Goal: Transaction & Acquisition: Book appointment/travel/reservation

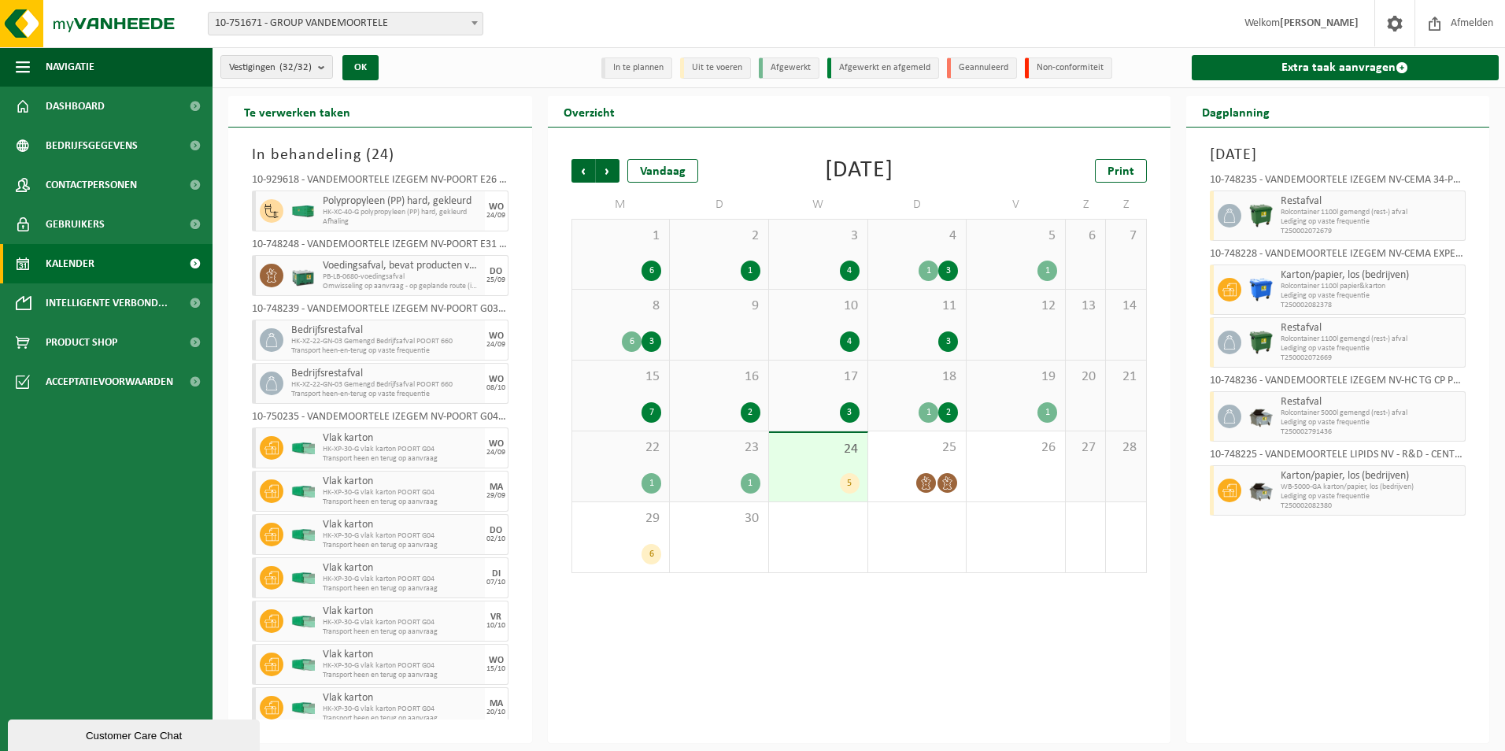
click at [742, 395] on div "16 2" at bounding box center [719, 396] width 98 height 70
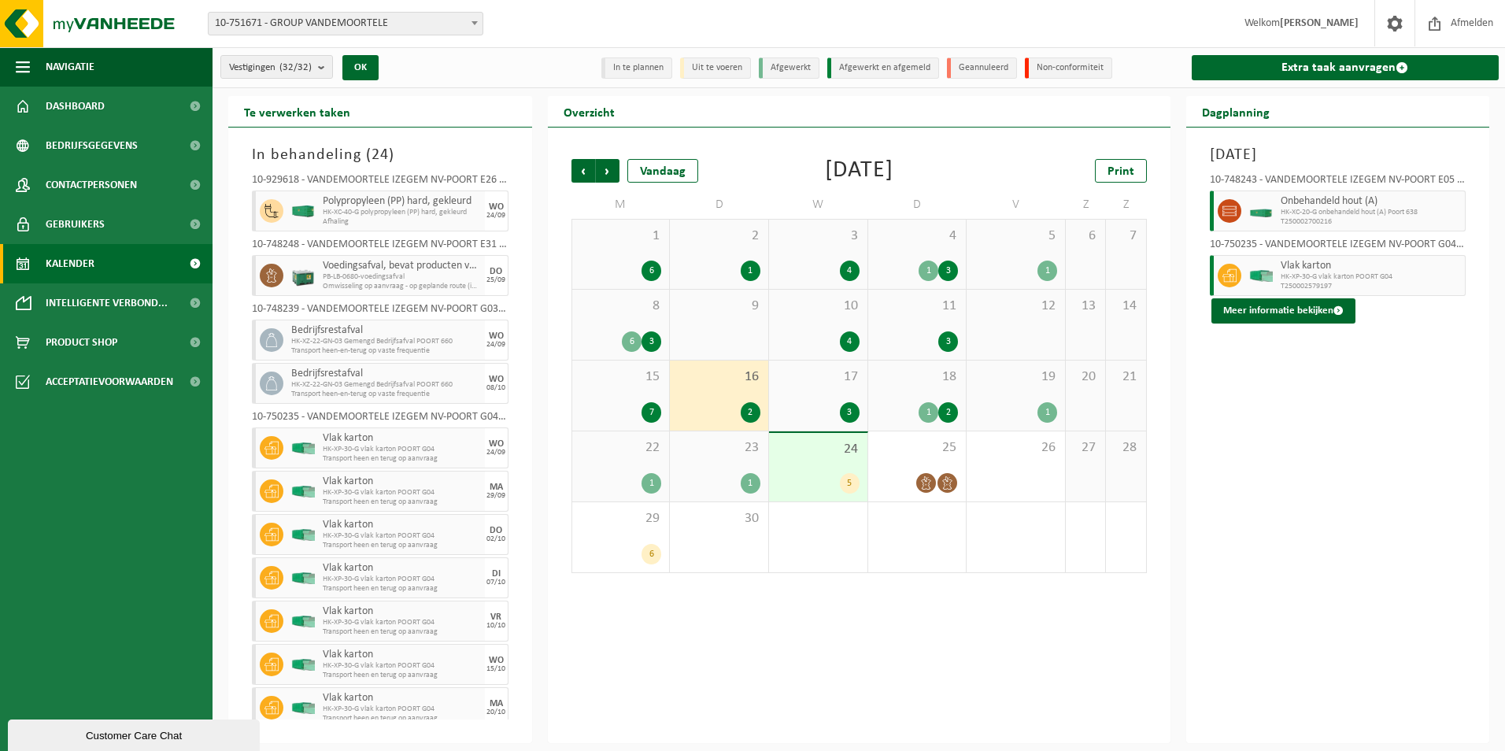
click at [860, 463] on div "24 5" at bounding box center [818, 467] width 98 height 68
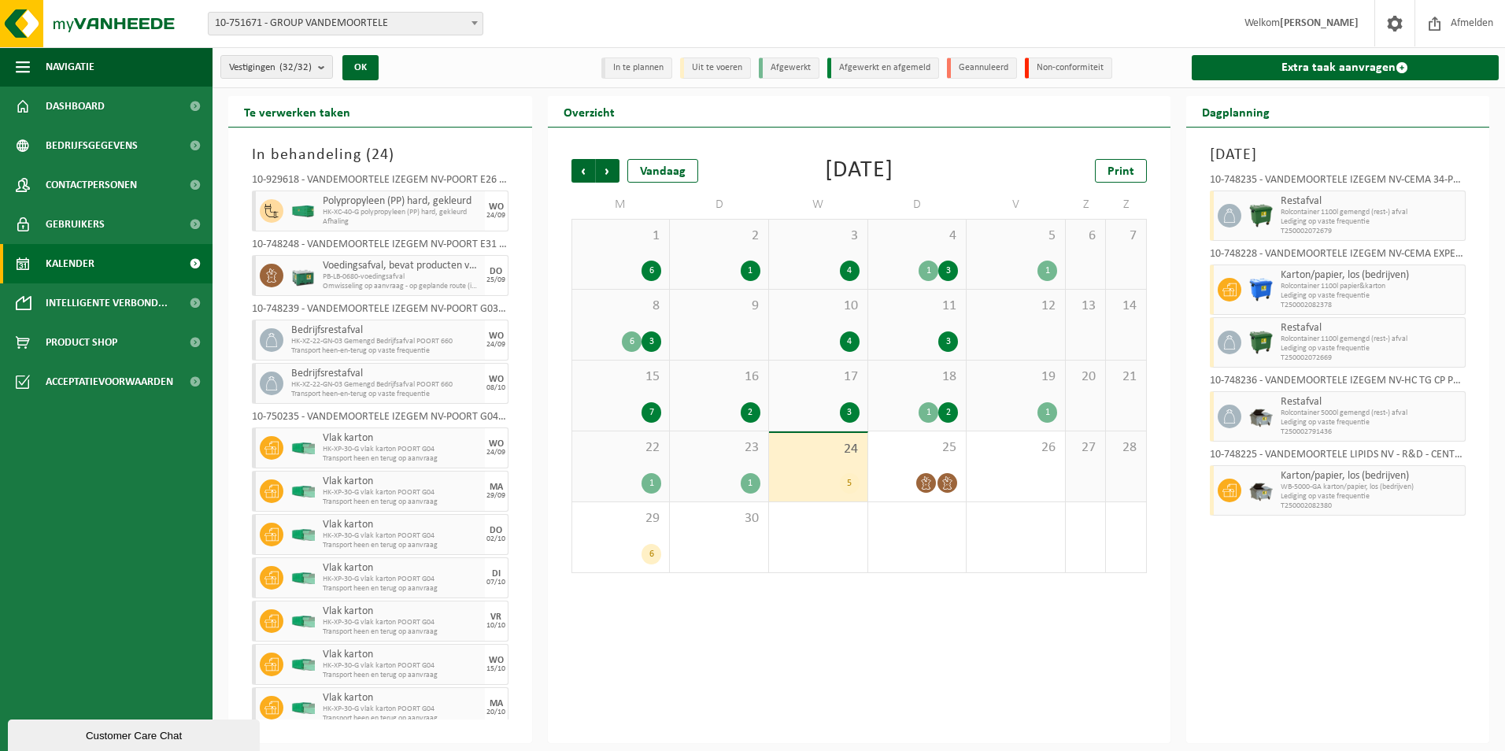
click at [629, 473] on div "1" at bounding box center [621, 483] width 82 height 20
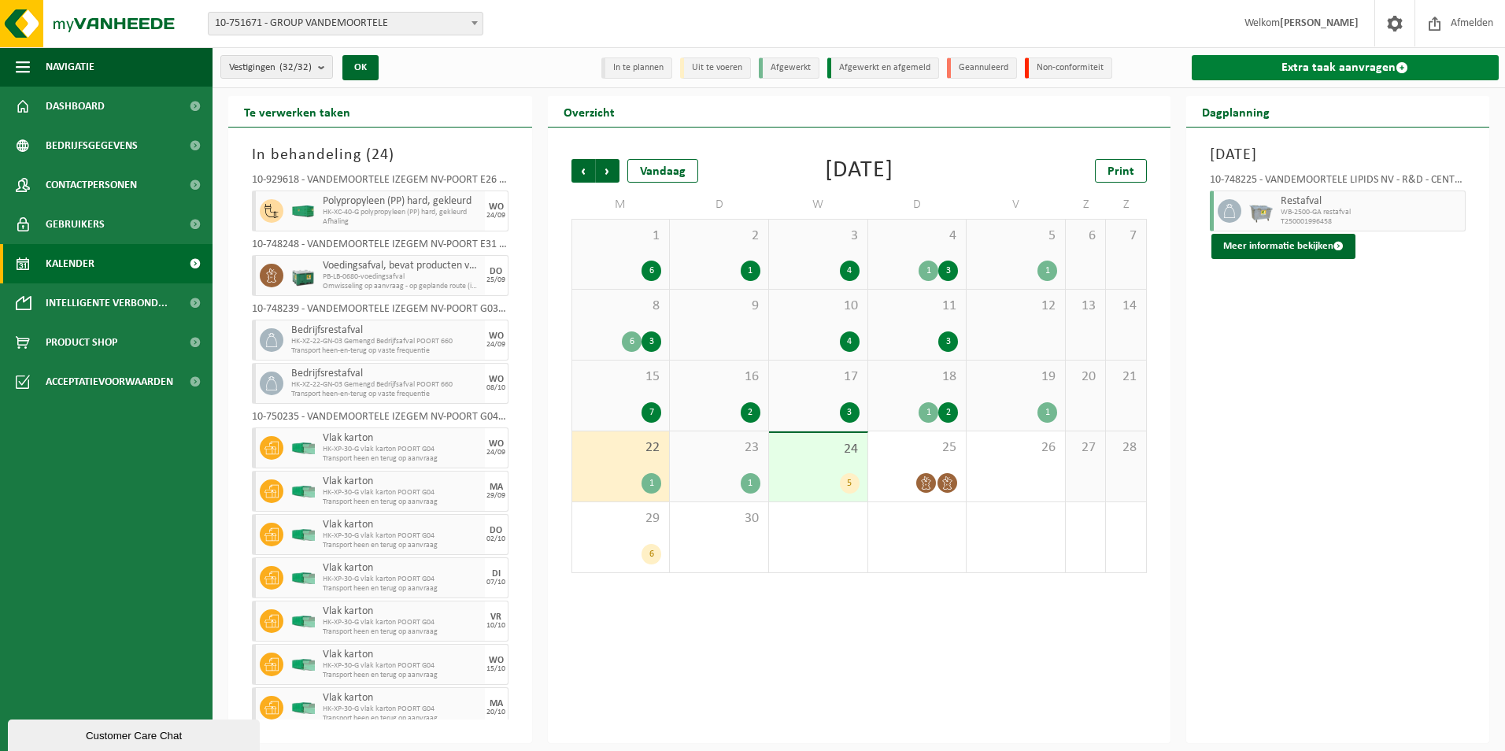
click at [1329, 68] on link "Extra taak aanvragen" at bounding box center [1346, 67] width 308 height 25
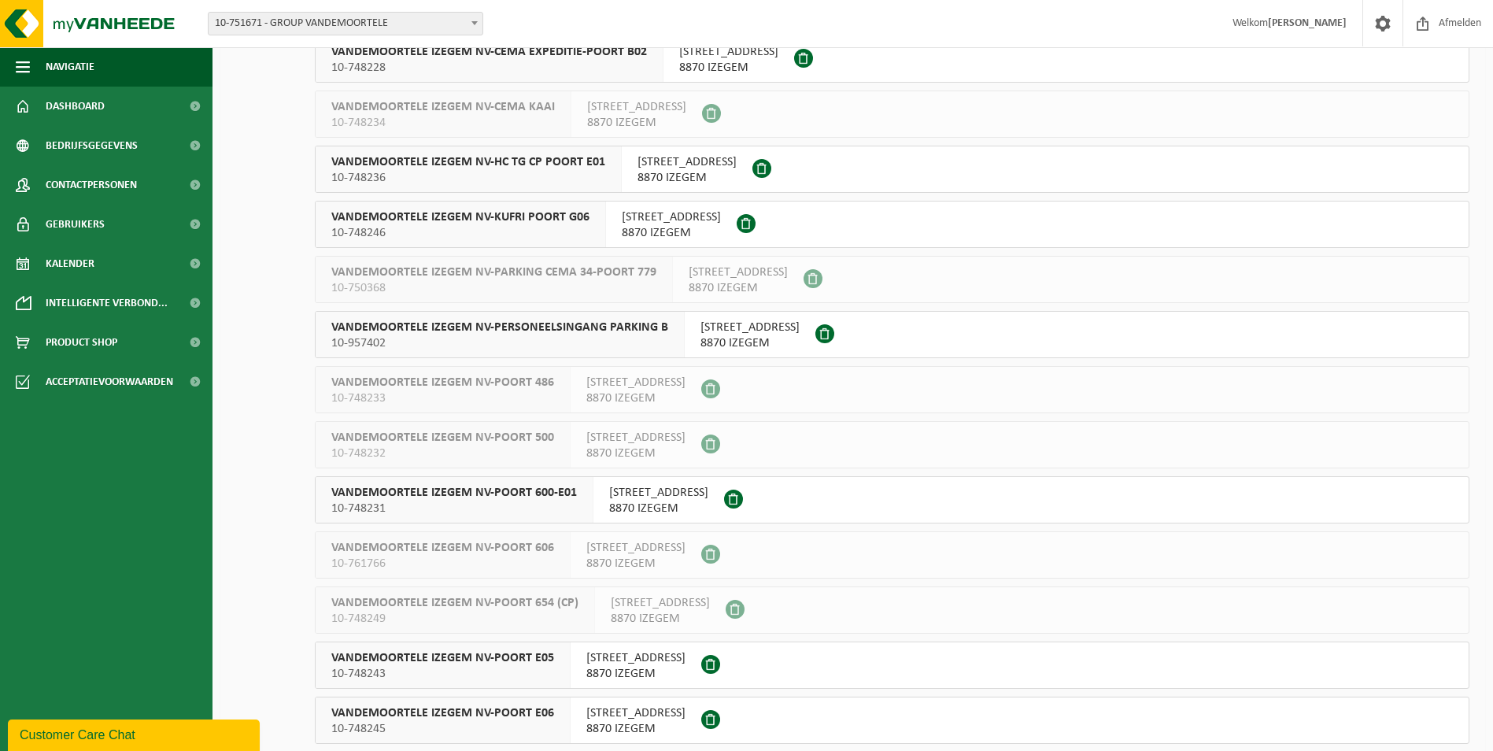
scroll to position [472, 0]
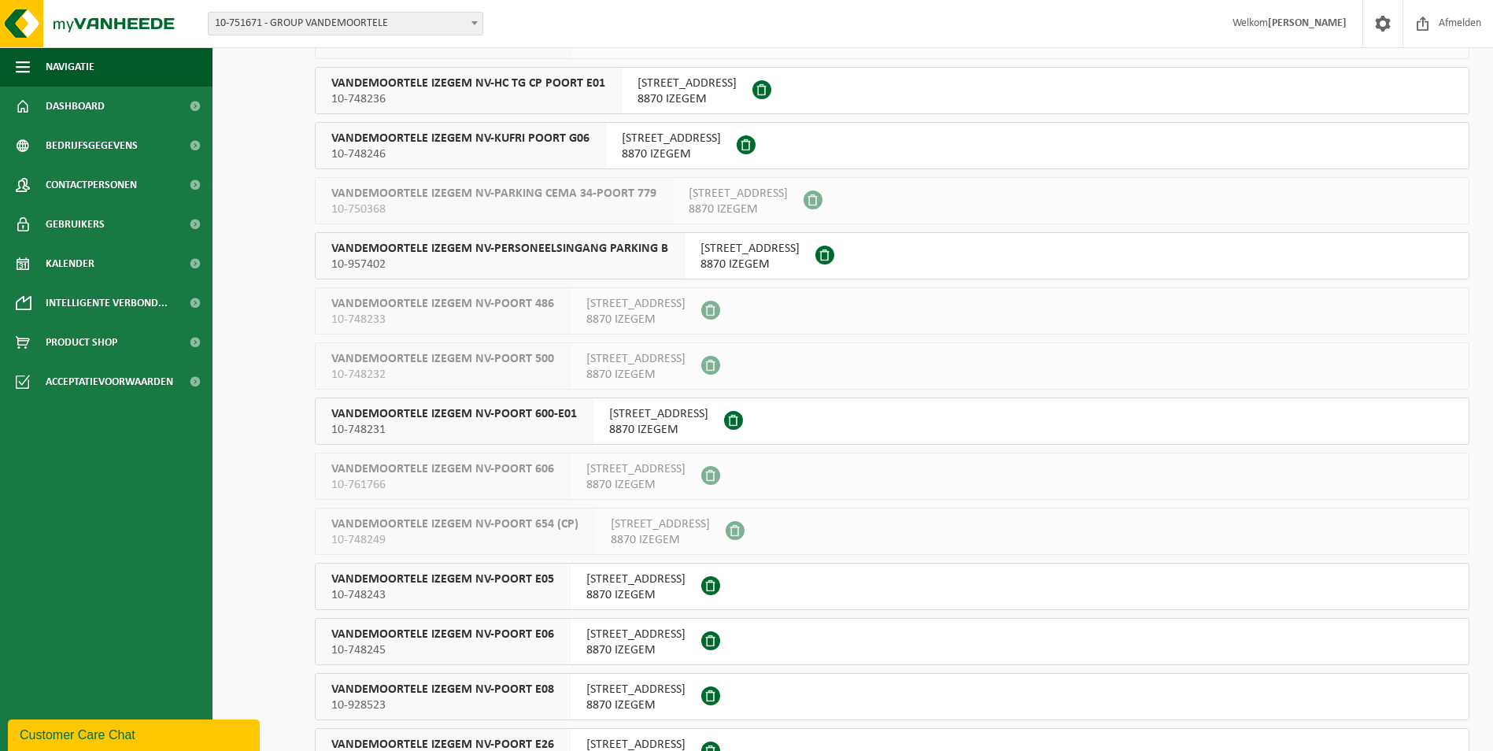
click at [518, 627] on span "VANDEMOORTELE IZEGEM NV-POORT E06" at bounding box center [442, 635] width 223 height 16
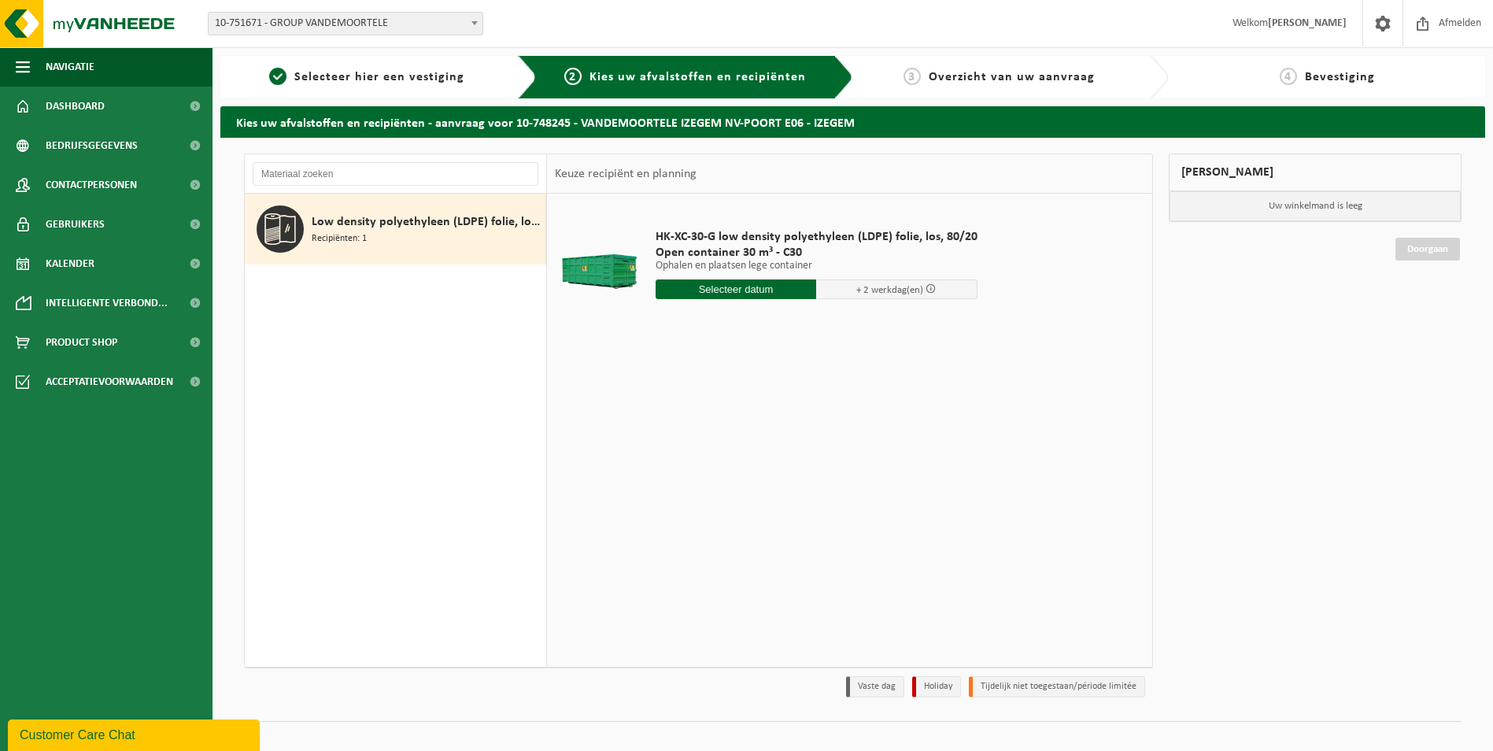
click at [753, 290] on input "text" at bounding box center [736, 289] width 161 height 20
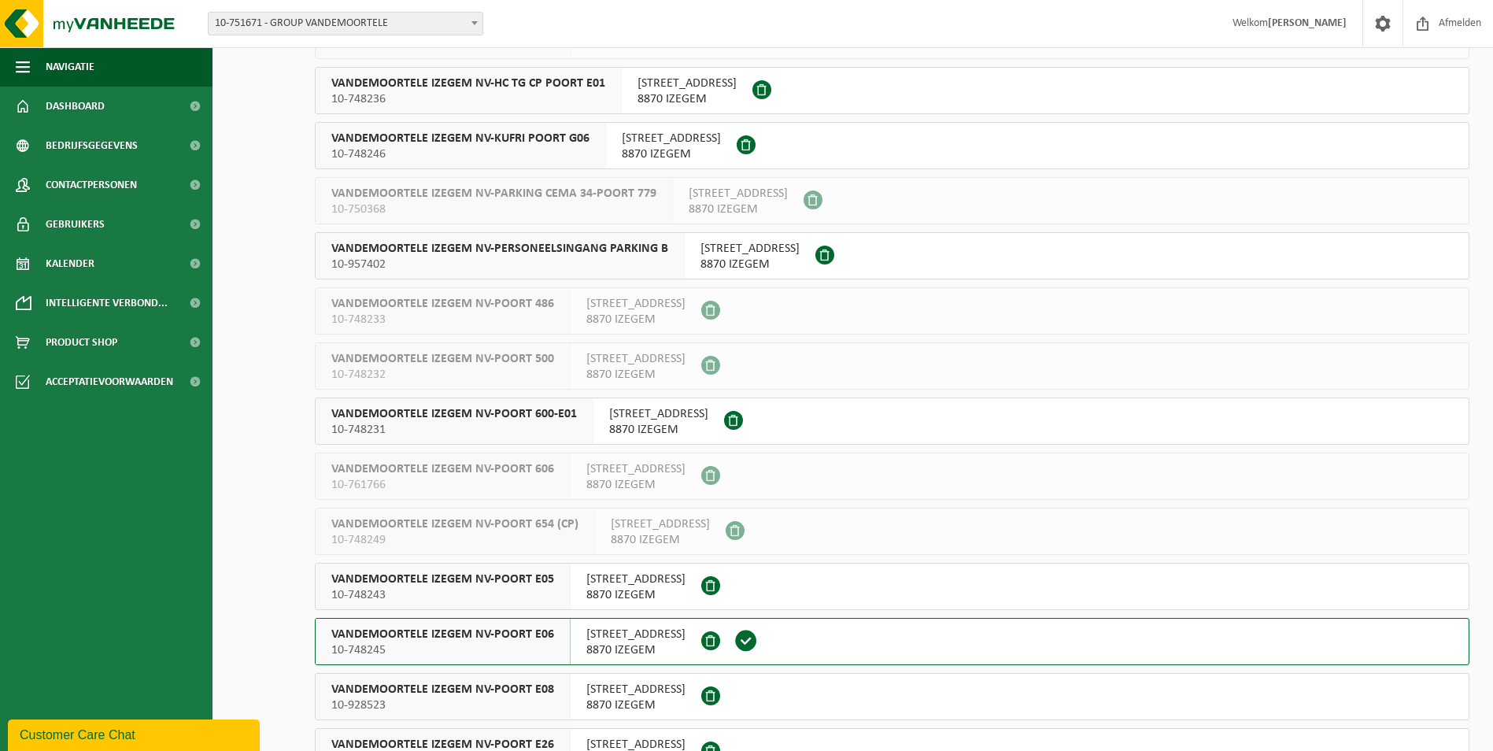
scroll to position [630, 0]
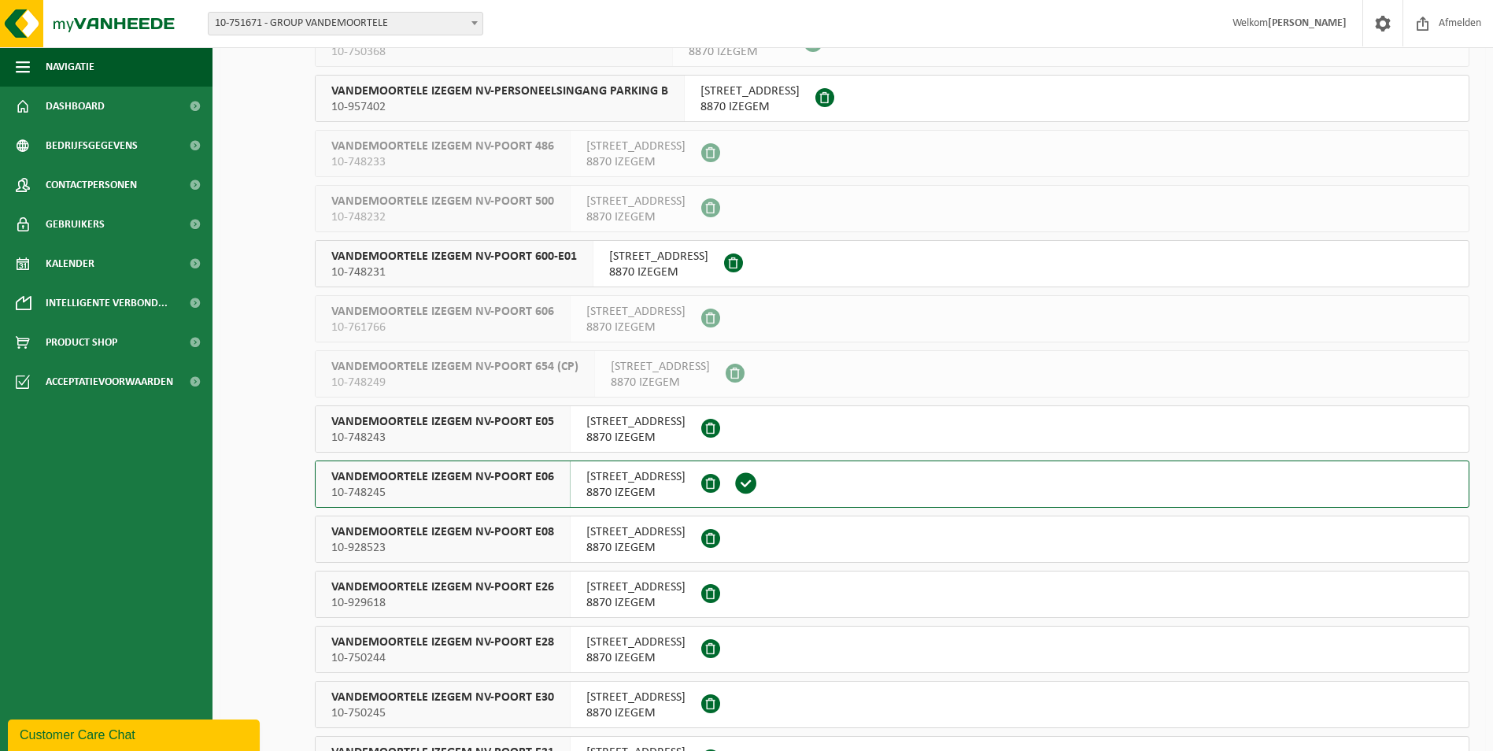
click at [511, 636] on span "VANDEMOORTELE IZEGEM NV-POORT E28" at bounding box center [442, 642] width 223 height 16
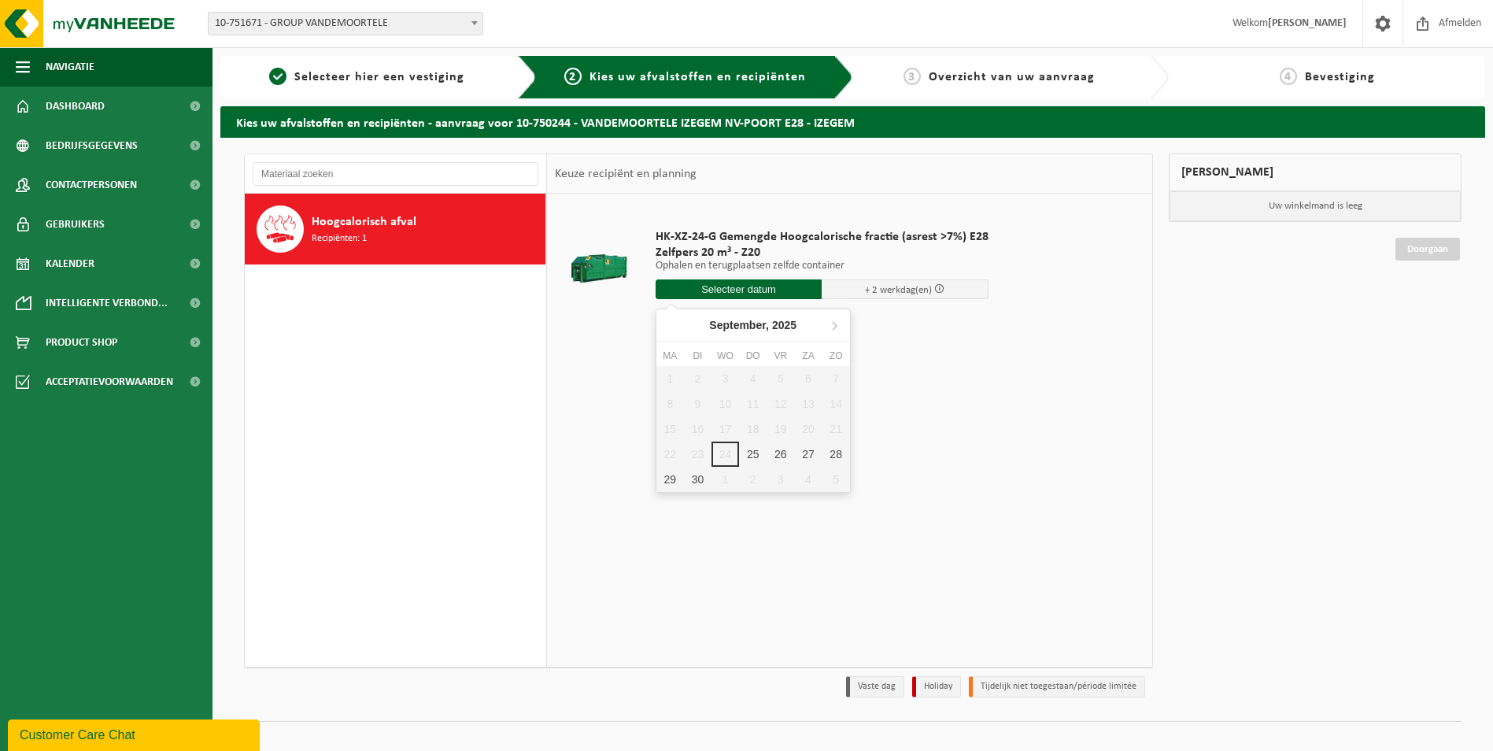
click at [742, 283] on input "text" at bounding box center [739, 289] width 167 height 20
click at [756, 454] on div "25" at bounding box center [753, 454] width 28 height 25
type input "Van 2025-09-25"
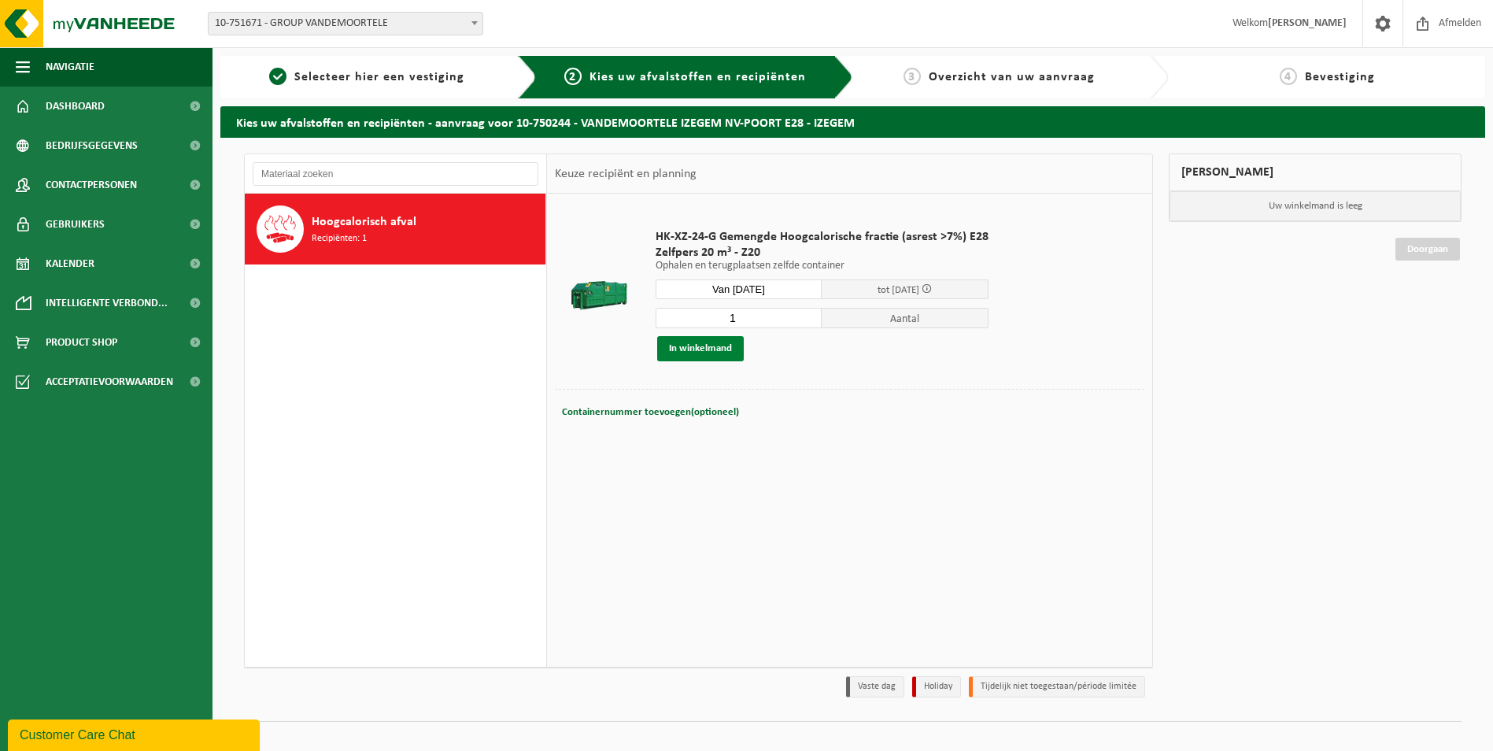
click at [711, 350] on button "In winkelmand" at bounding box center [700, 348] width 87 height 25
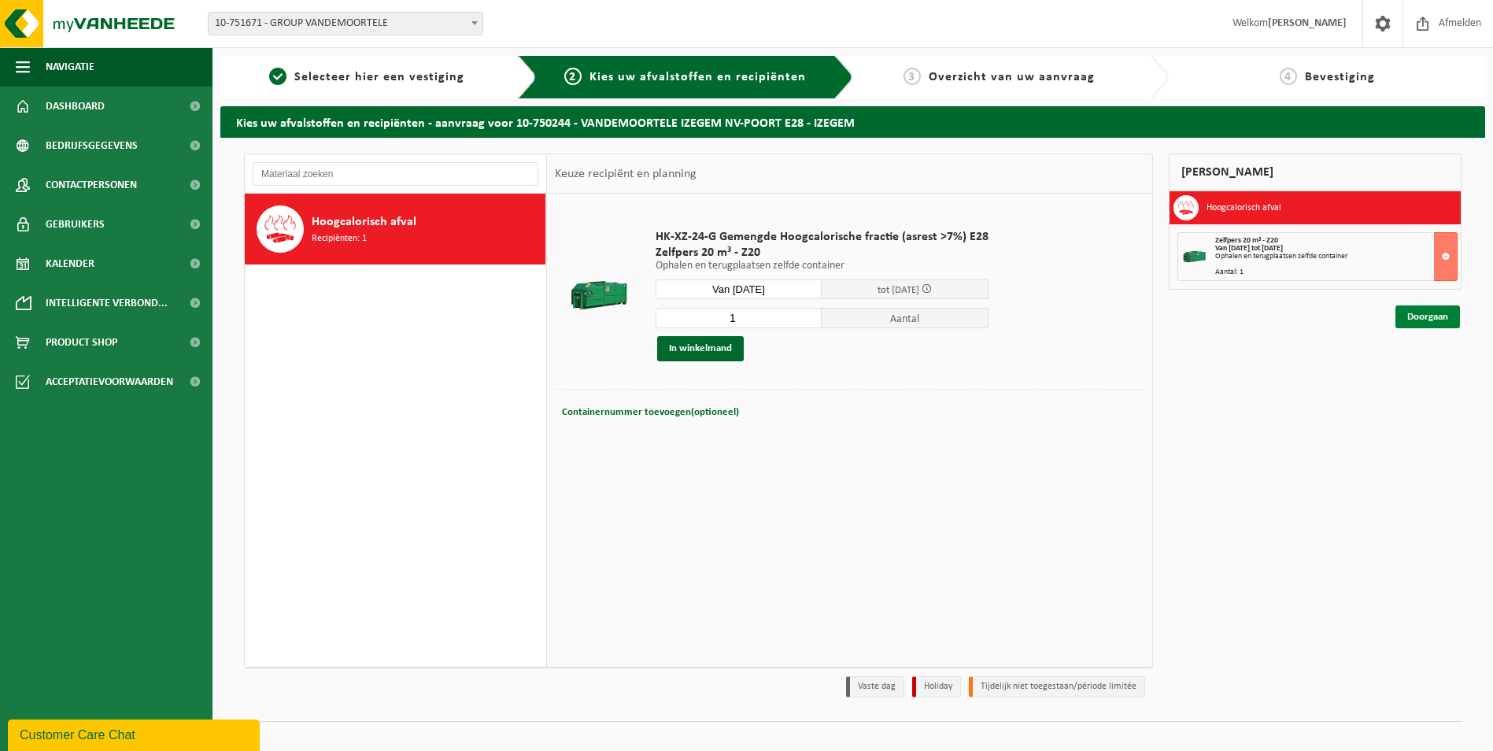
click at [1422, 312] on link "Doorgaan" at bounding box center [1428, 316] width 65 height 23
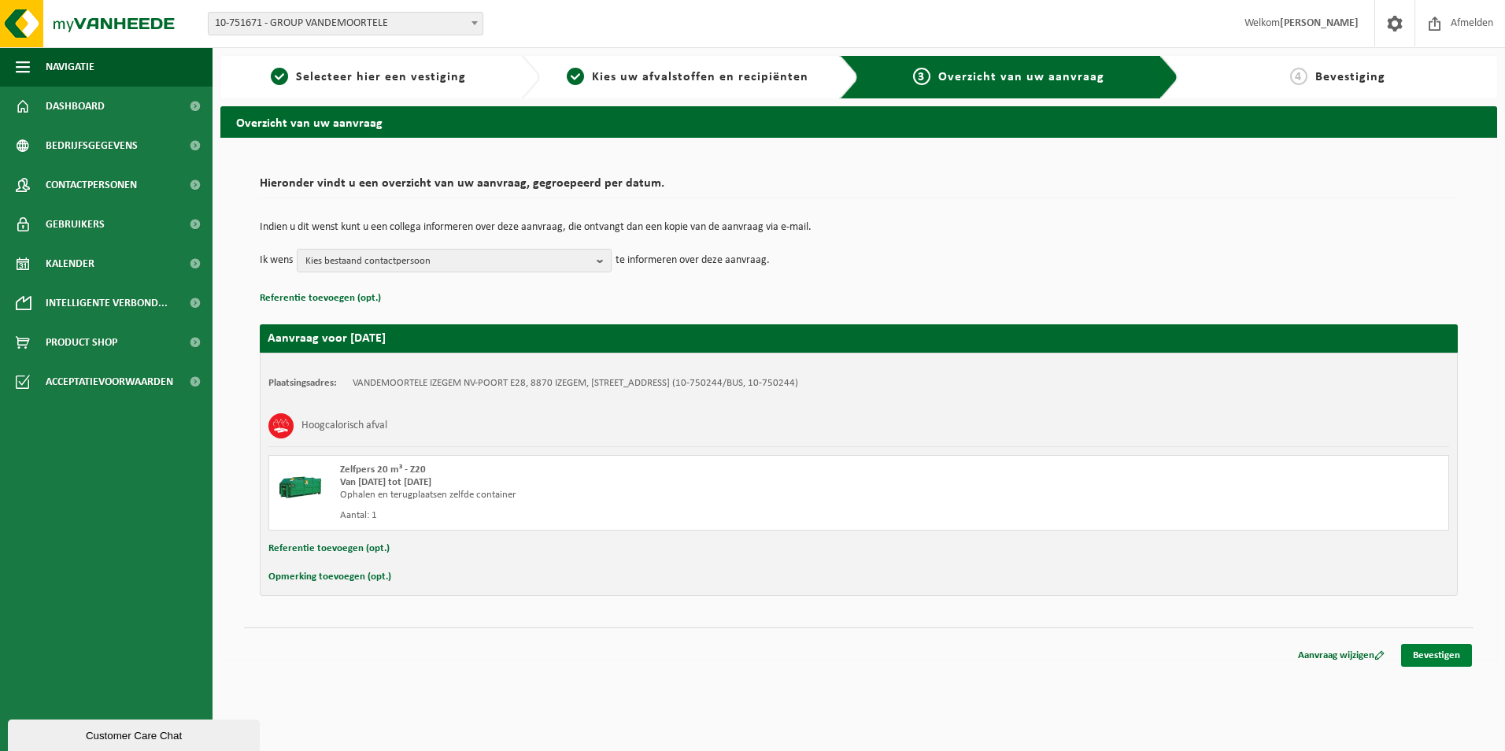
click at [1450, 651] on link "Bevestigen" at bounding box center [1436, 655] width 71 height 23
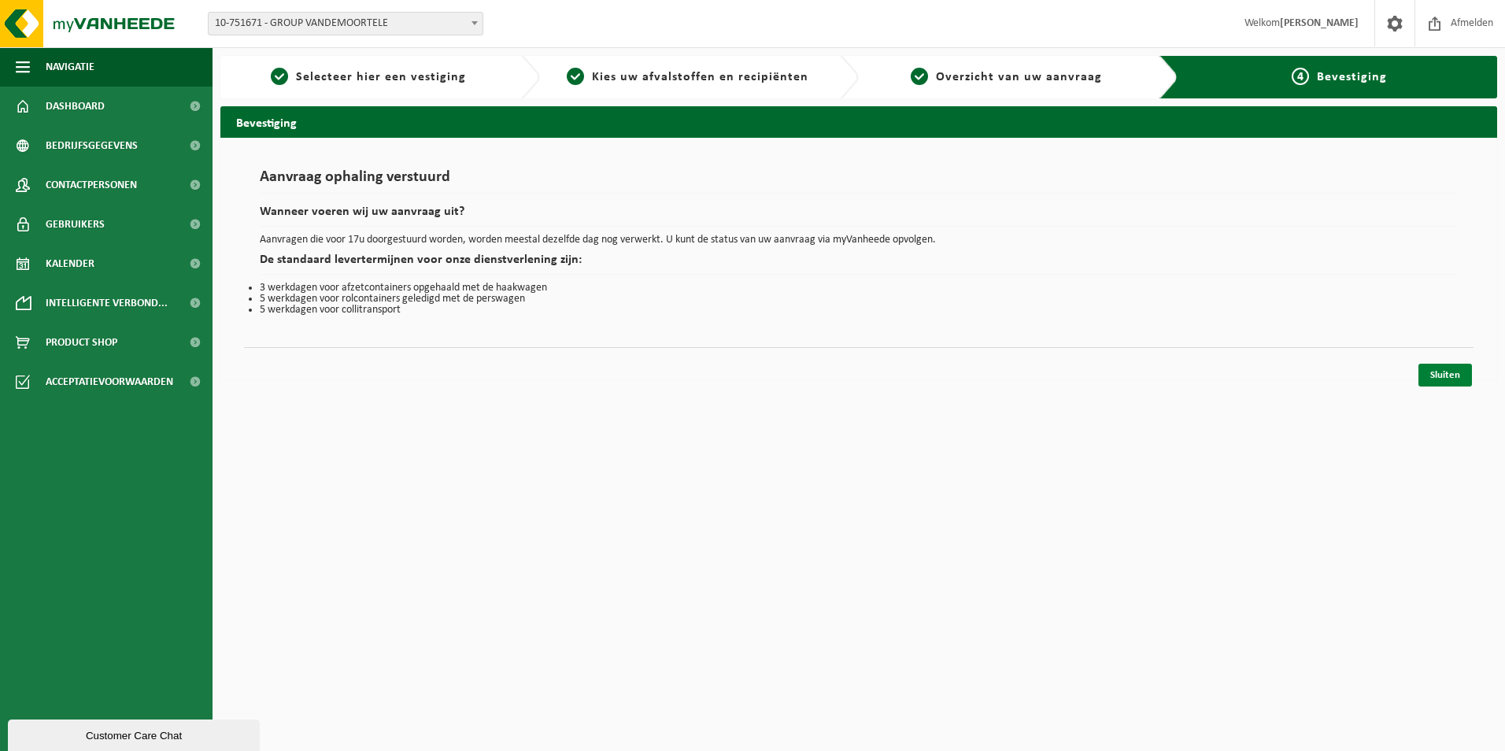
click at [1450, 381] on link "Sluiten" at bounding box center [1446, 375] width 54 height 23
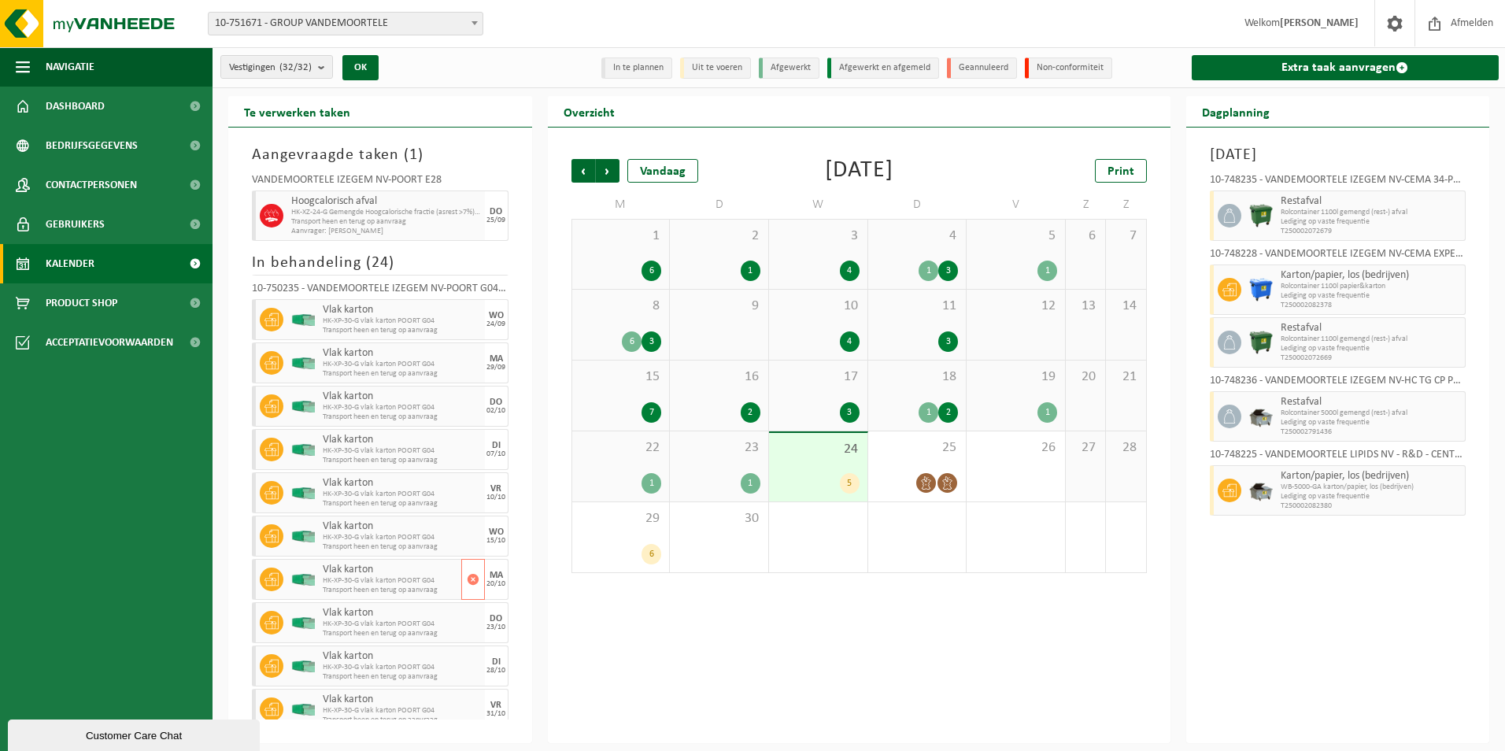
scroll to position [315, 0]
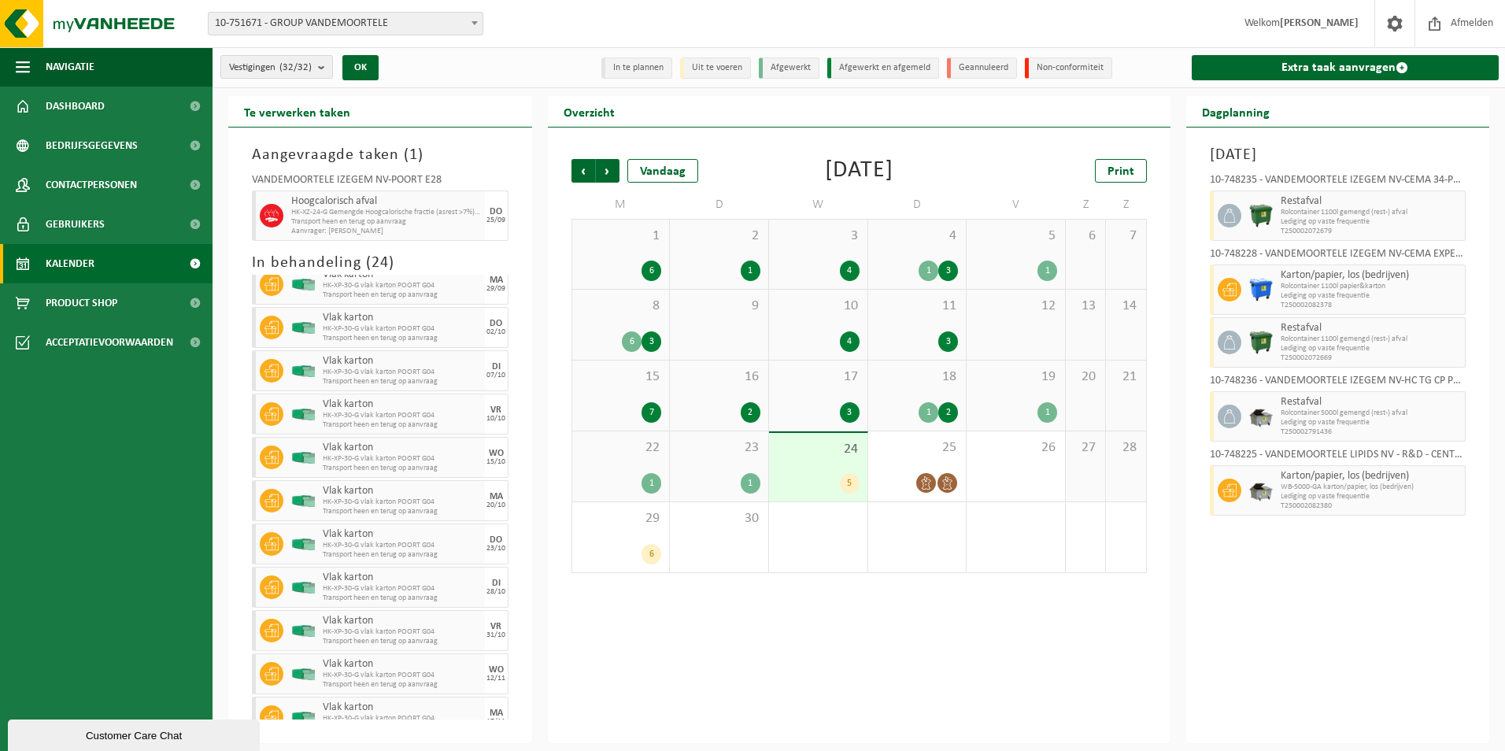
click at [930, 390] on div "18 1 2" at bounding box center [917, 396] width 98 height 70
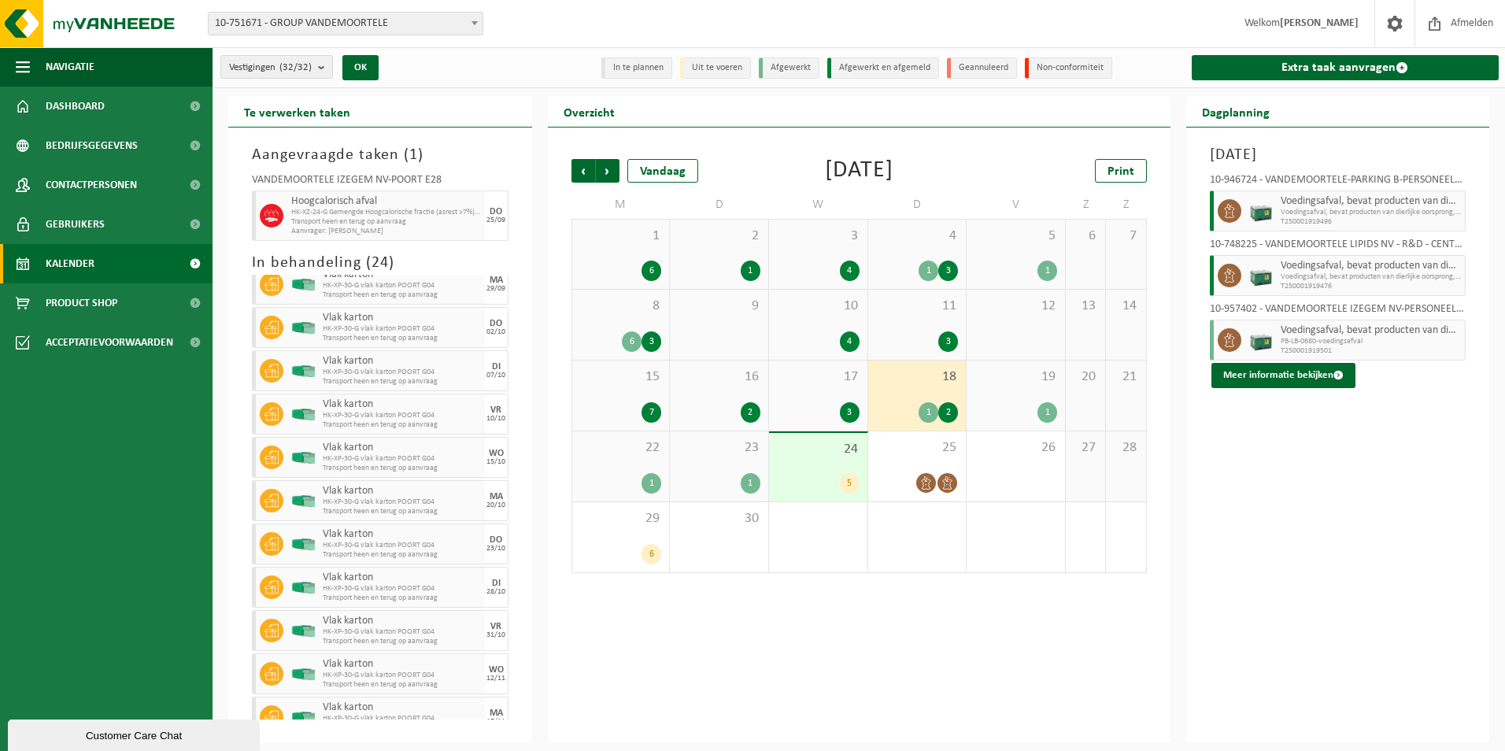
click at [853, 474] on div "5" at bounding box center [850, 483] width 20 height 20
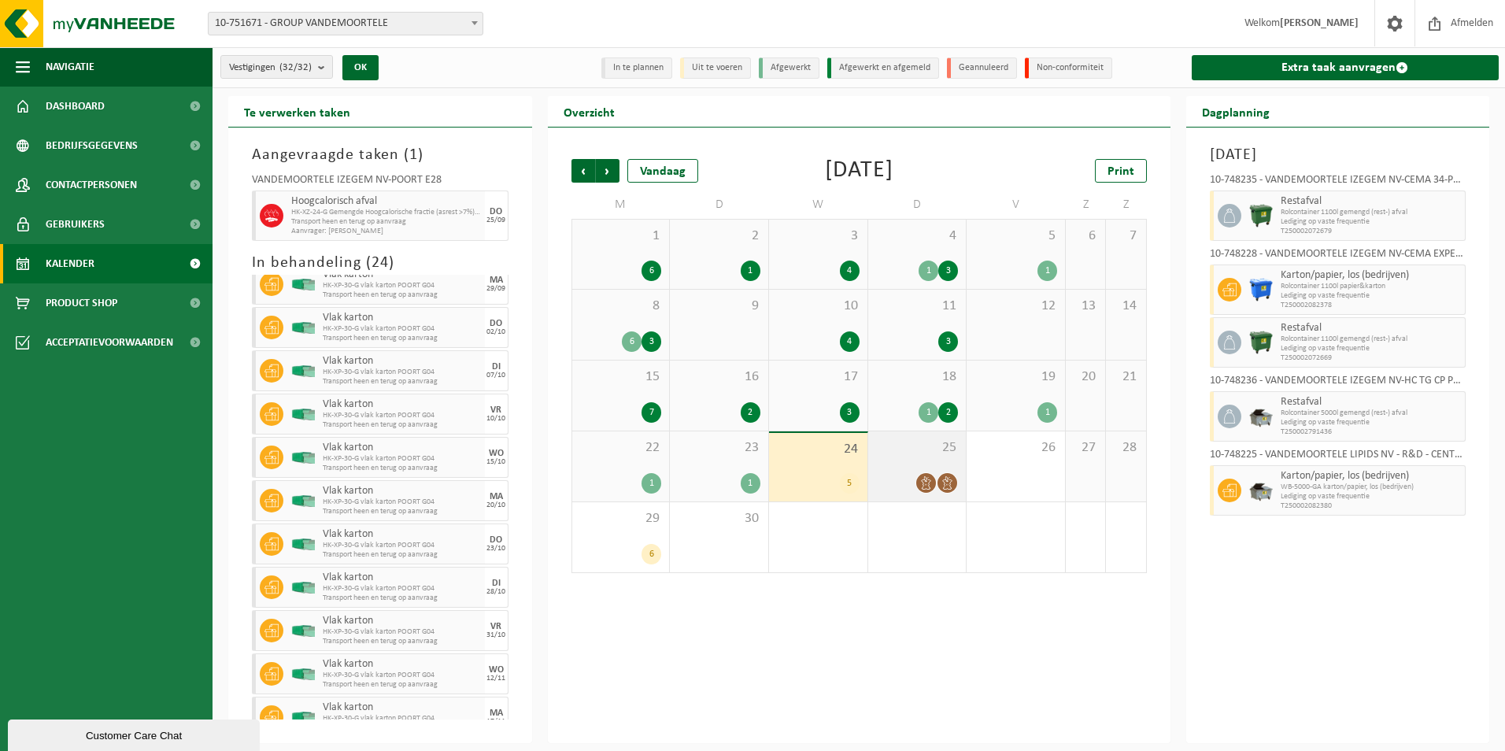
click at [906, 455] on span "25" at bounding box center [917, 447] width 83 height 17
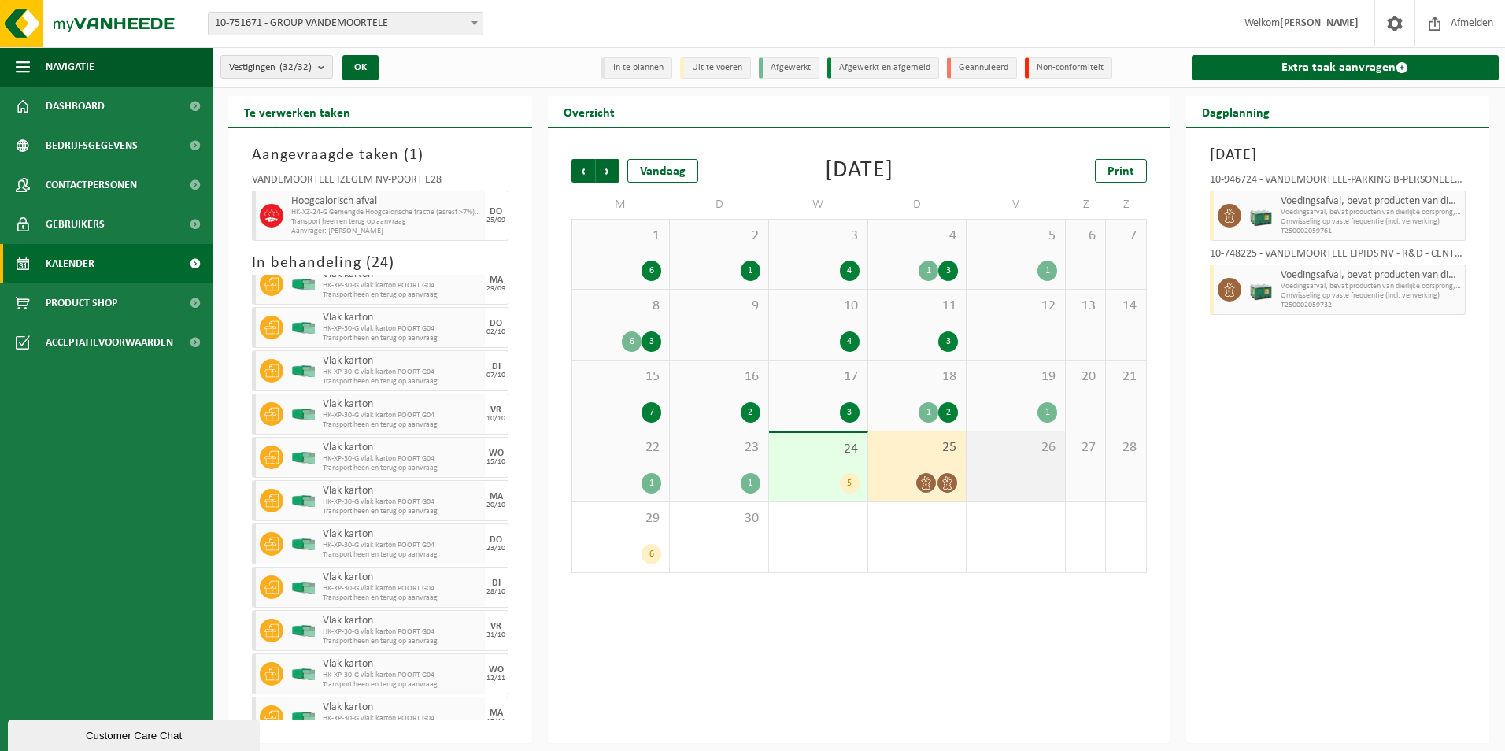
click at [1026, 453] on span "26" at bounding box center [1016, 447] width 83 height 17
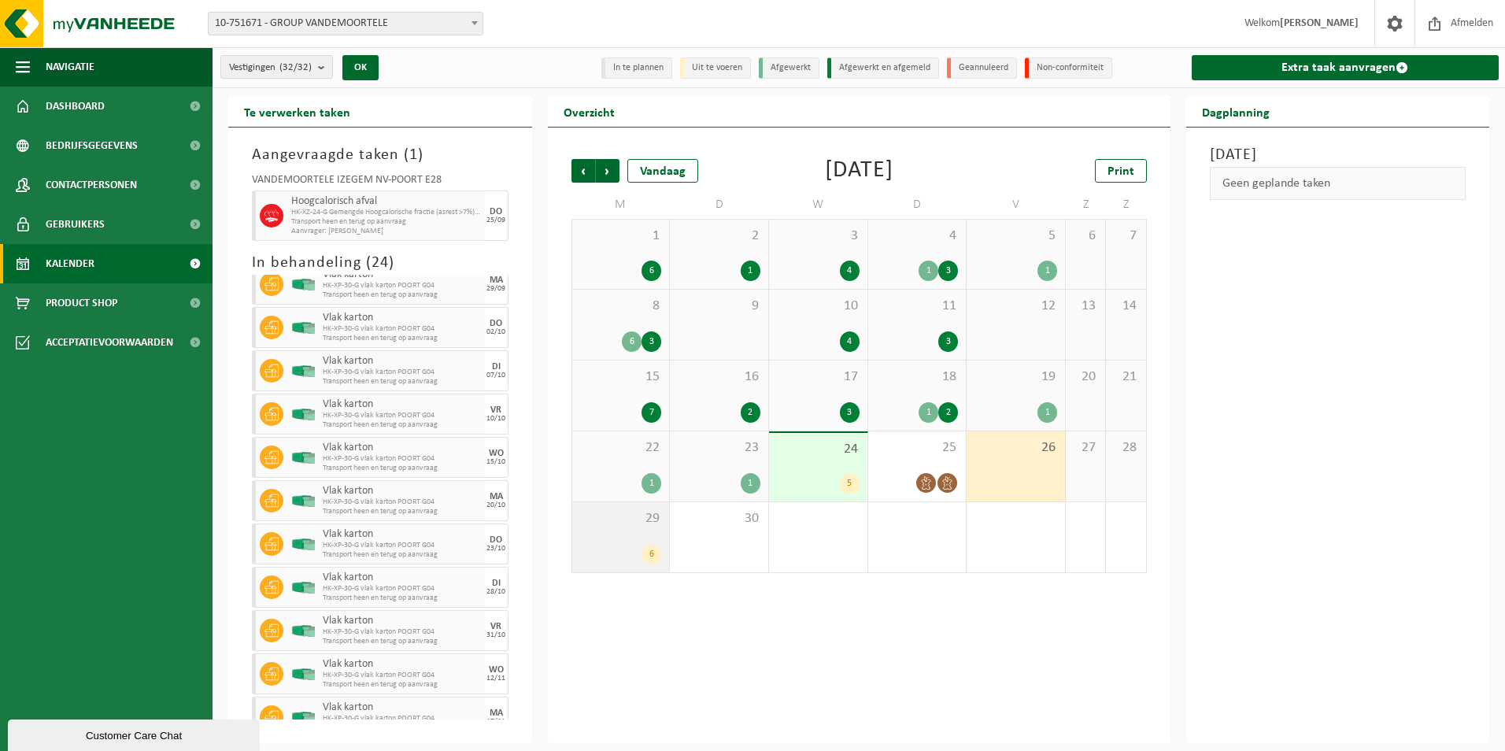
click at [619, 529] on div "29 6" at bounding box center [621, 537] width 98 height 70
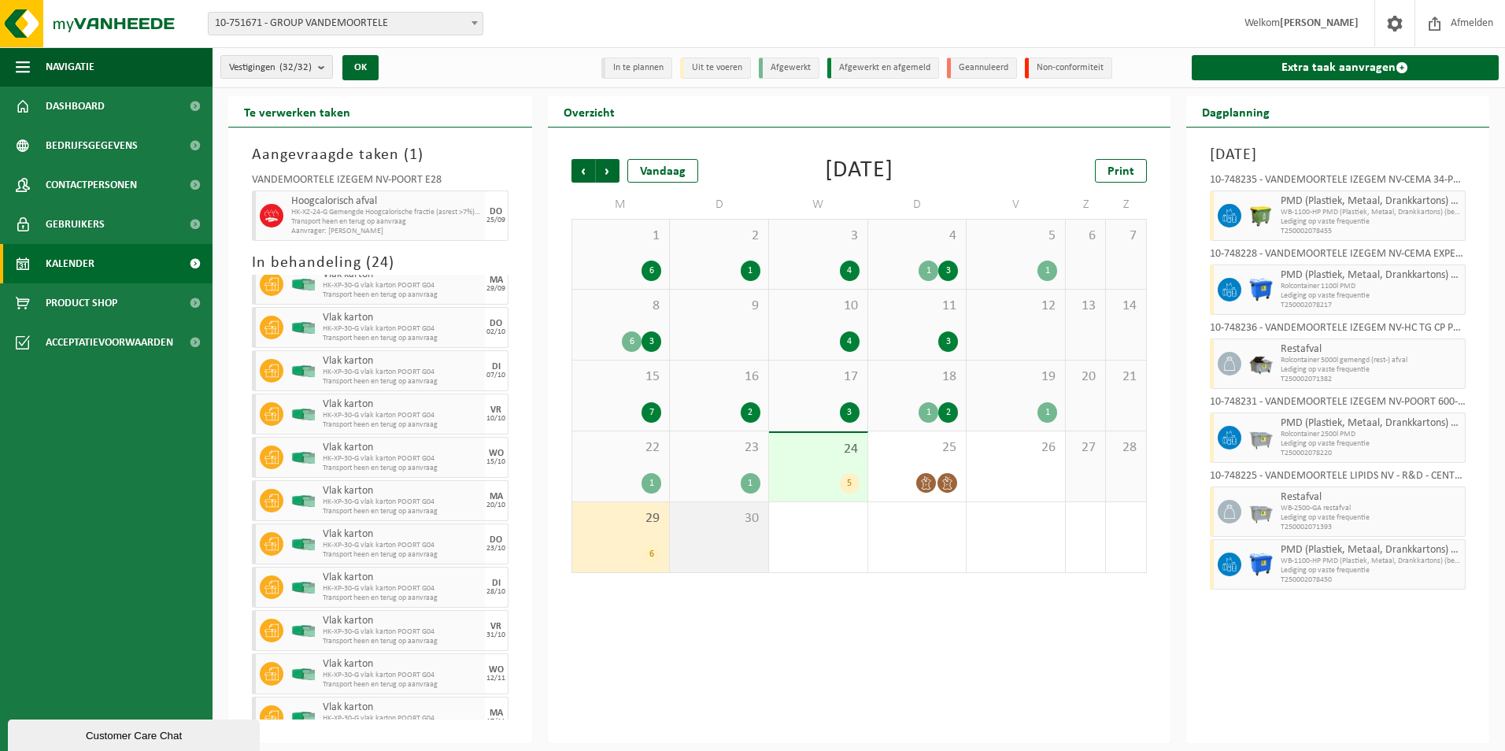
click at [731, 525] on span "30" at bounding box center [719, 518] width 83 height 17
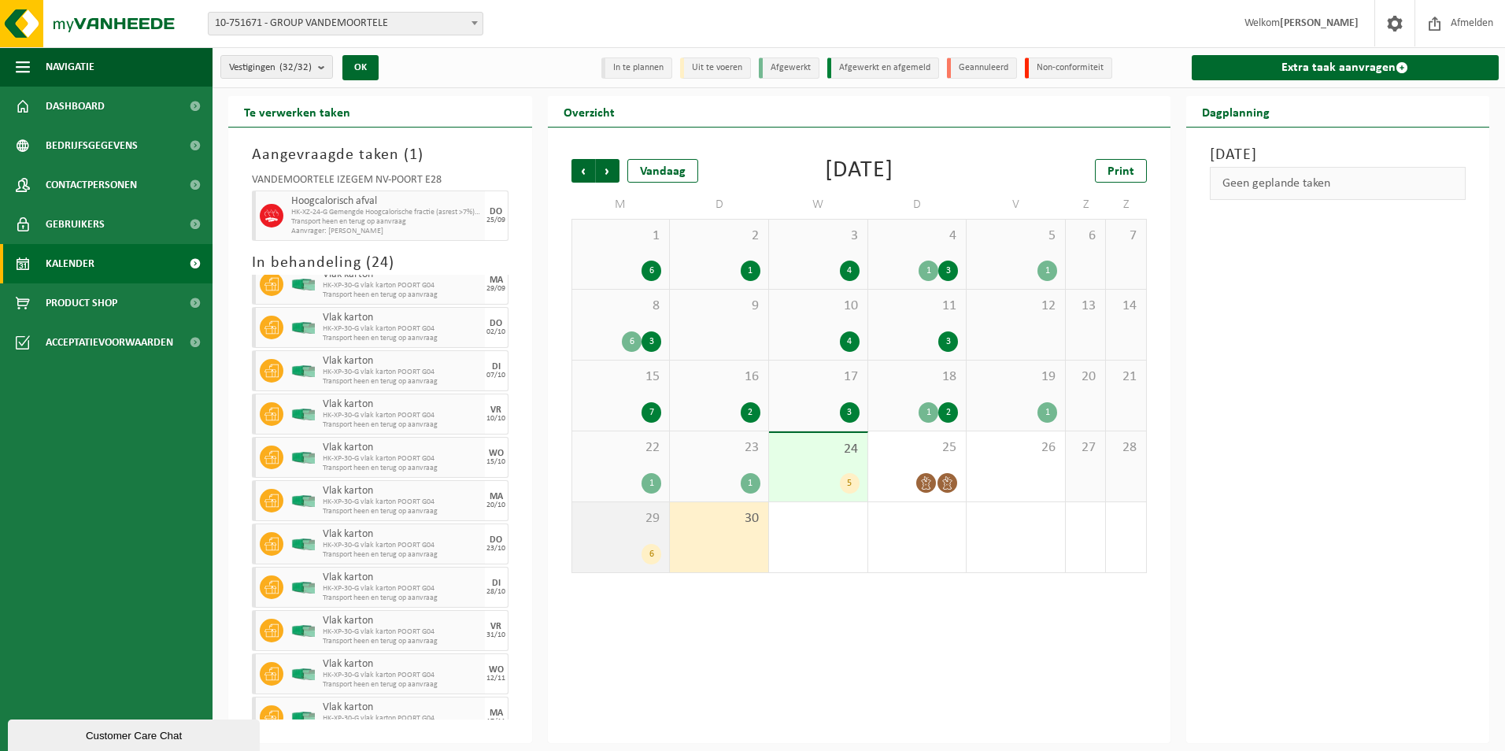
click at [641, 541] on div "29 6" at bounding box center [621, 537] width 98 height 70
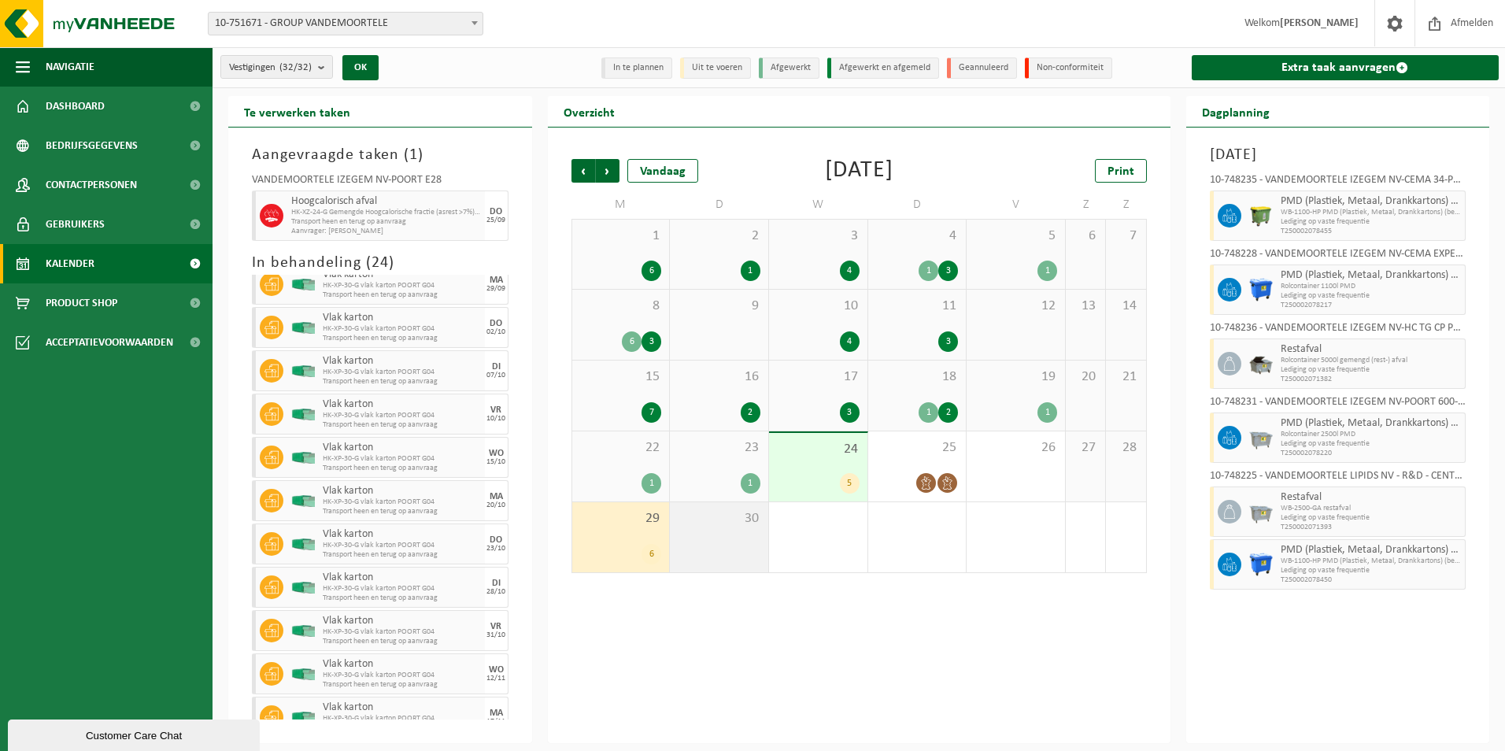
click at [726, 527] on div "30" at bounding box center [719, 537] width 98 height 70
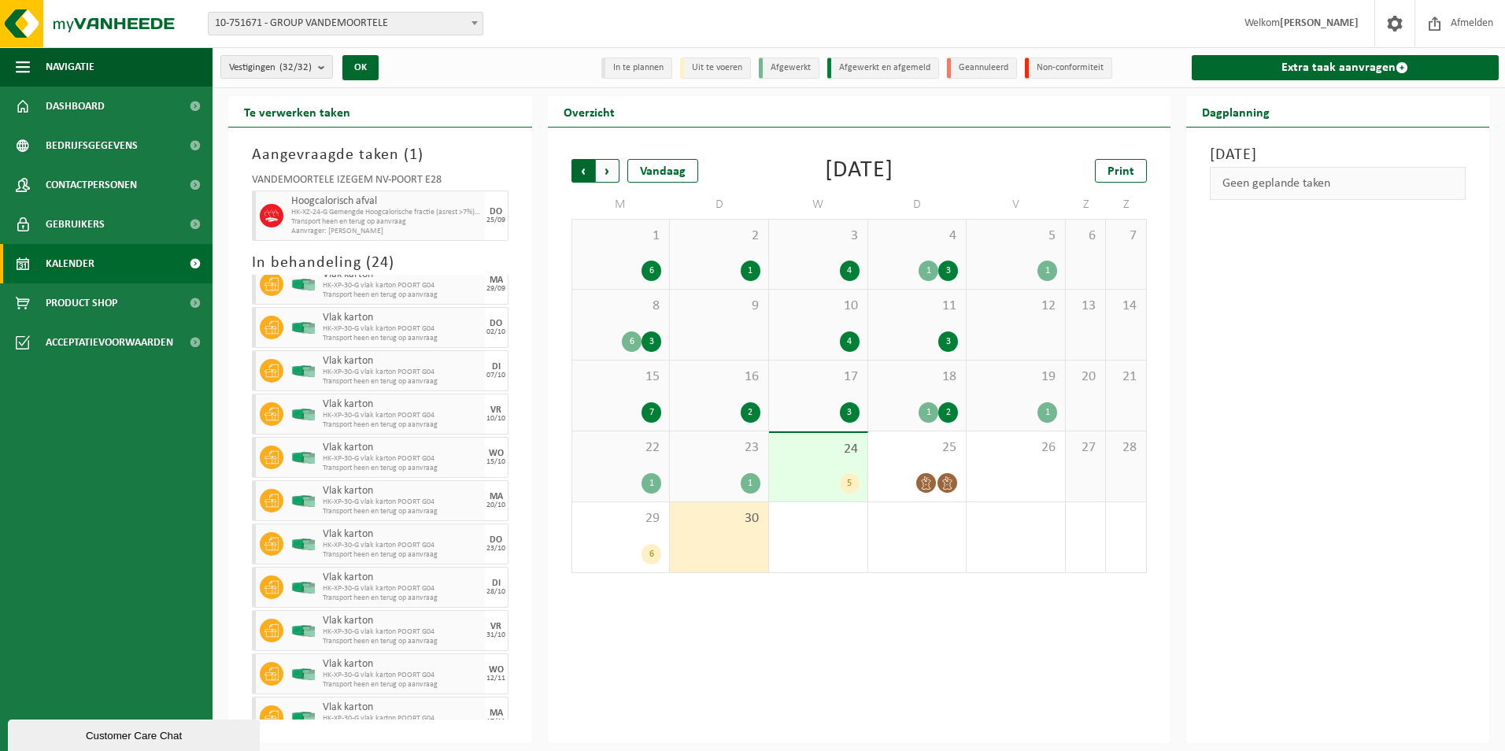
click at [605, 169] on span "Volgende" at bounding box center [608, 171] width 24 height 24
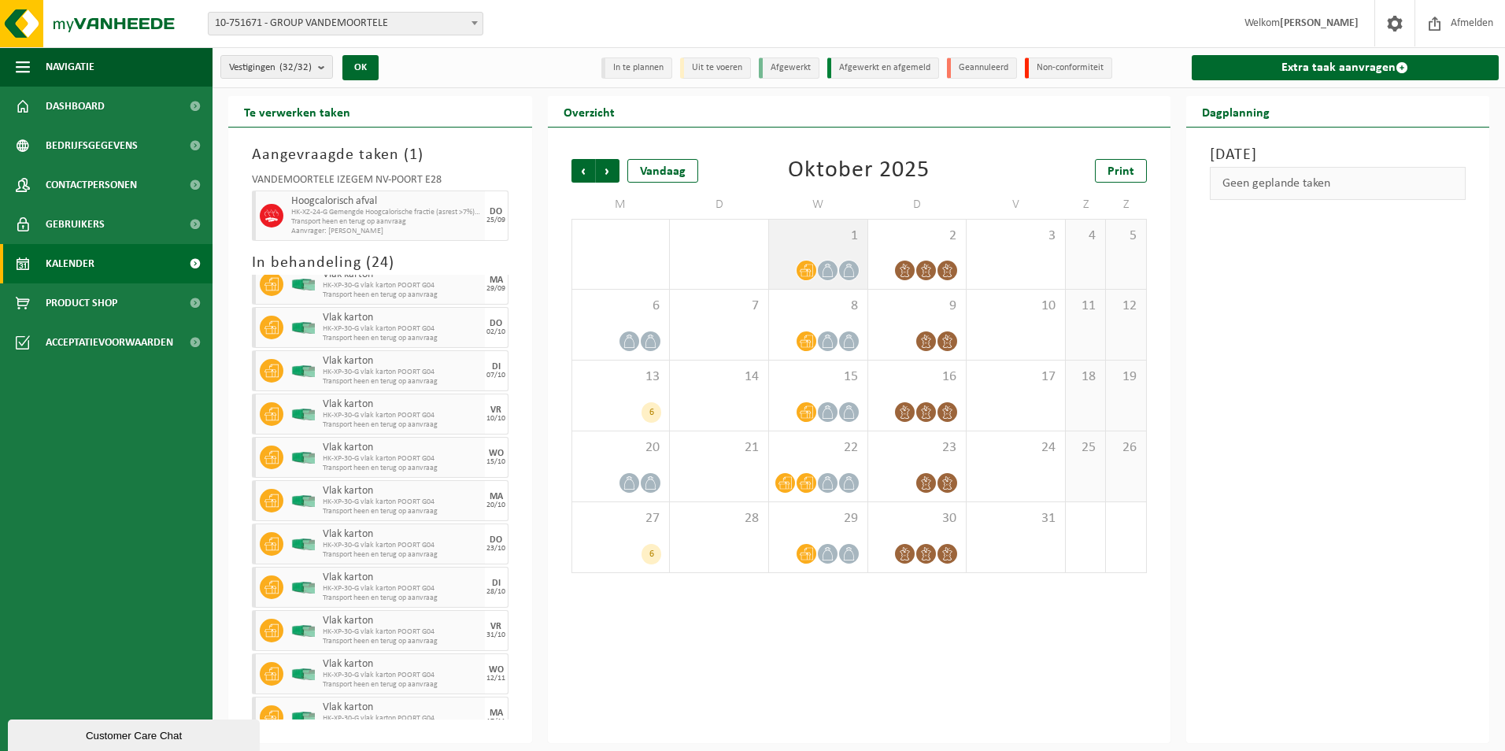
click at [832, 246] on div "1" at bounding box center [818, 254] width 98 height 69
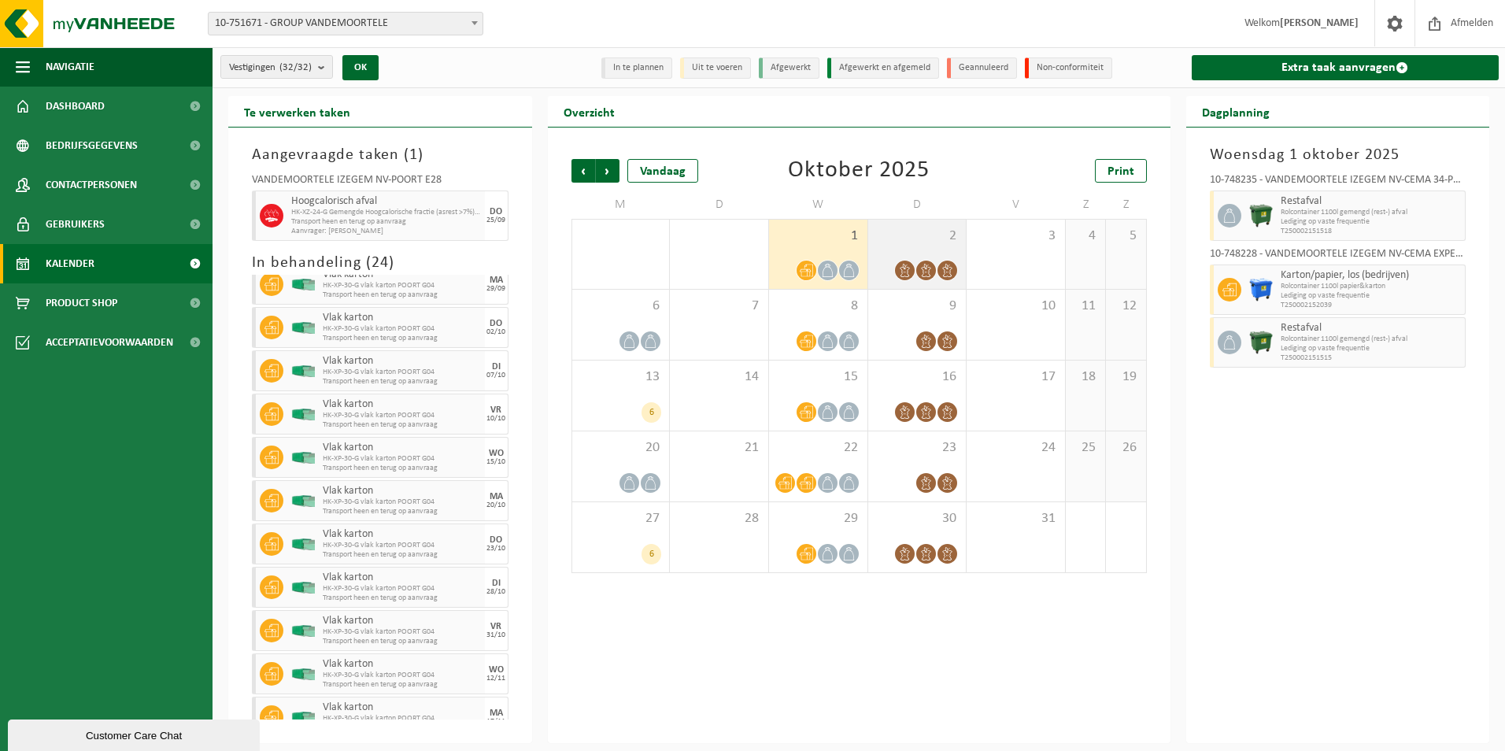
click at [922, 246] on div "2" at bounding box center [917, 254] width 98 height 69
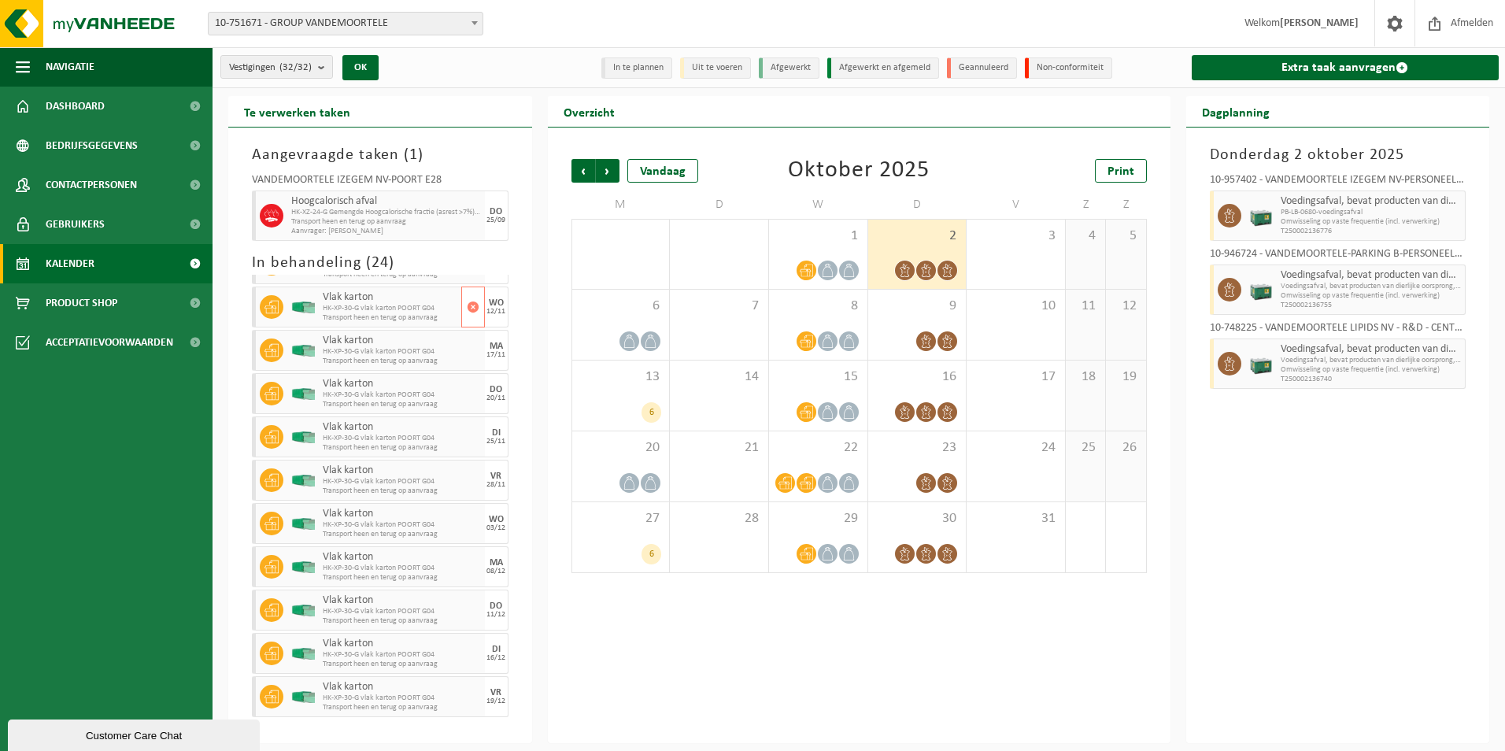
scroll to position [603, 0]
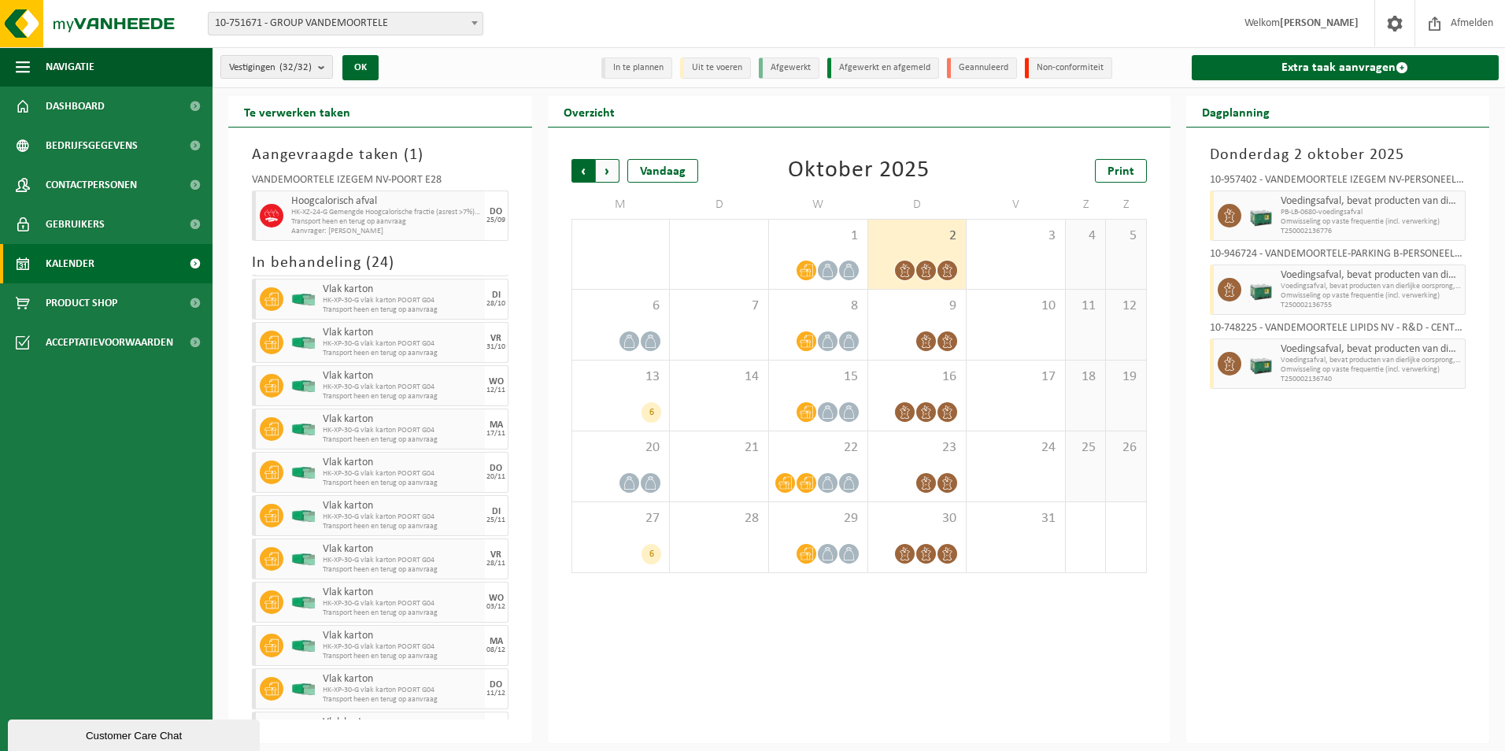
click at [618, 171] on span "Volgende" at bounding box center [608, 171] width 24 height 24
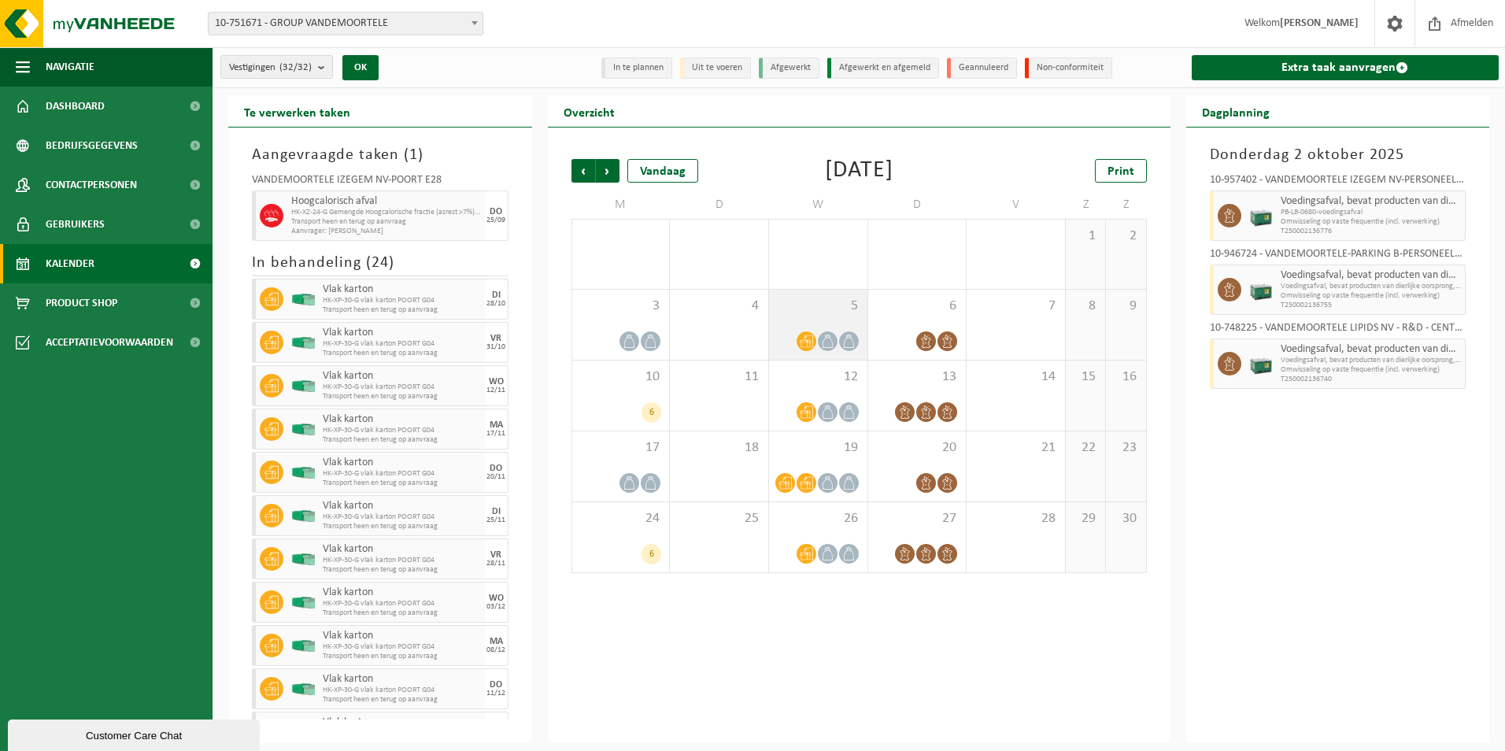
click at [838, 327] on div "5" at bounding box center [818, 325] width 98 height 70
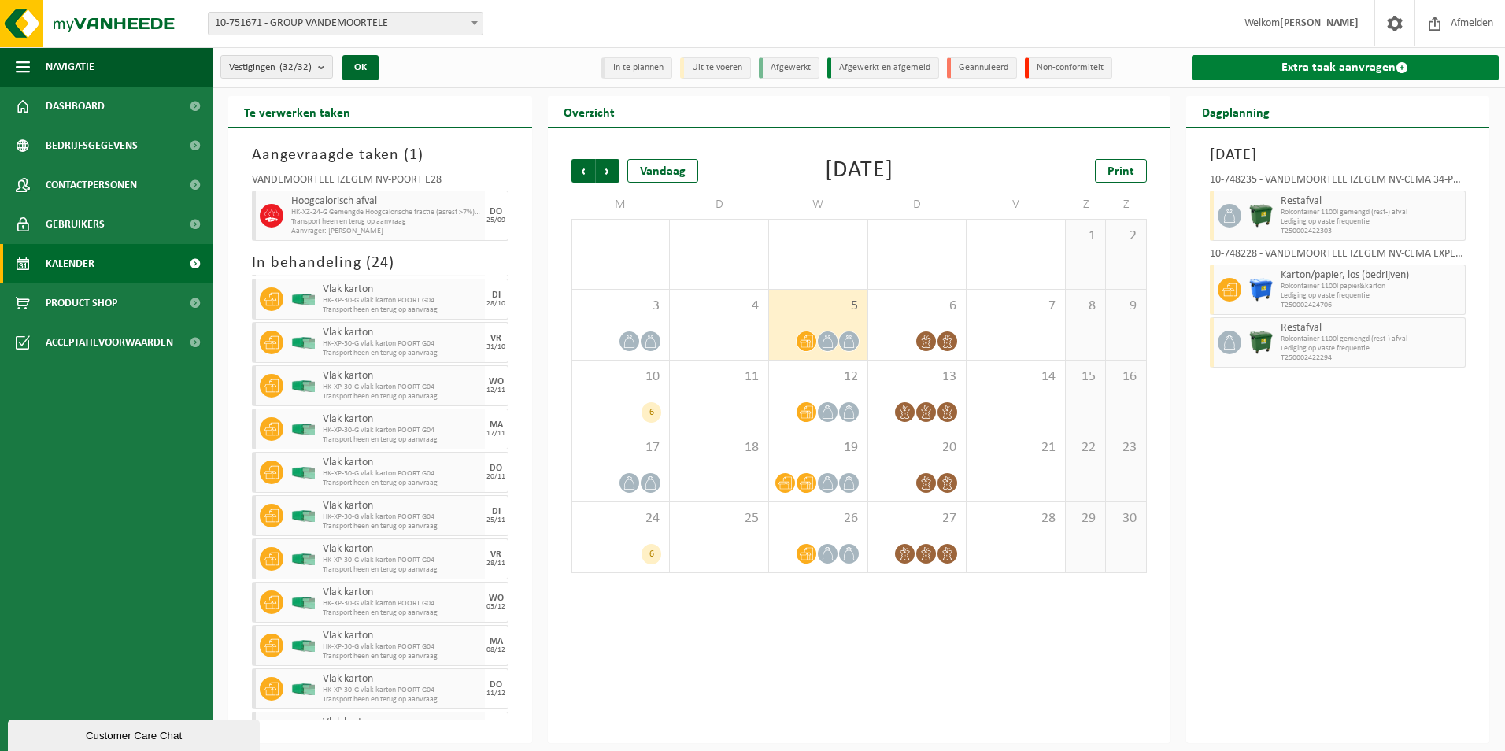
click at [1304, 61] on link "Extra taak aanvragen" at bounding box center [1346, 67] width 308 height 25
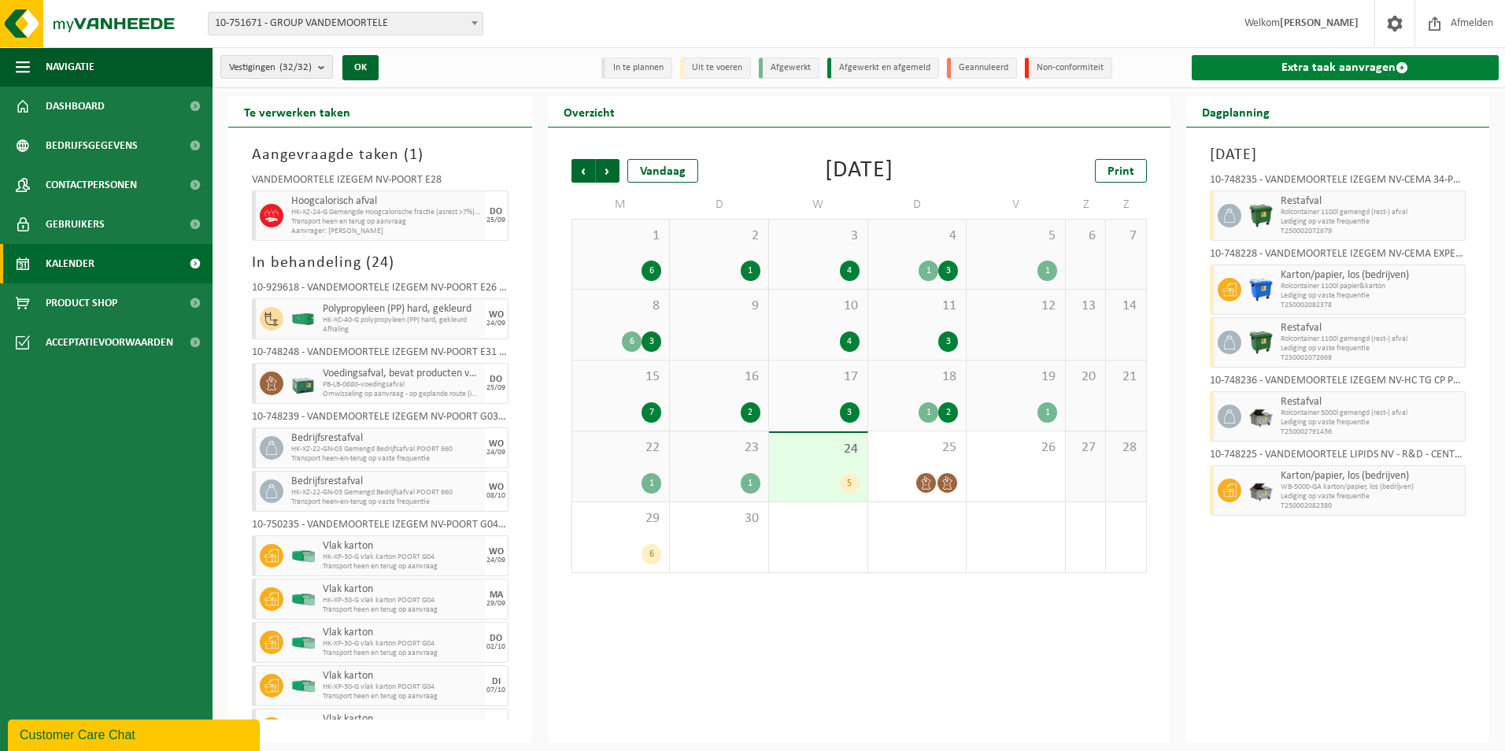
click at [1382, 68] on link "Extra taak aanvragen" at bounding box center [1346, 67] width 308 height 25
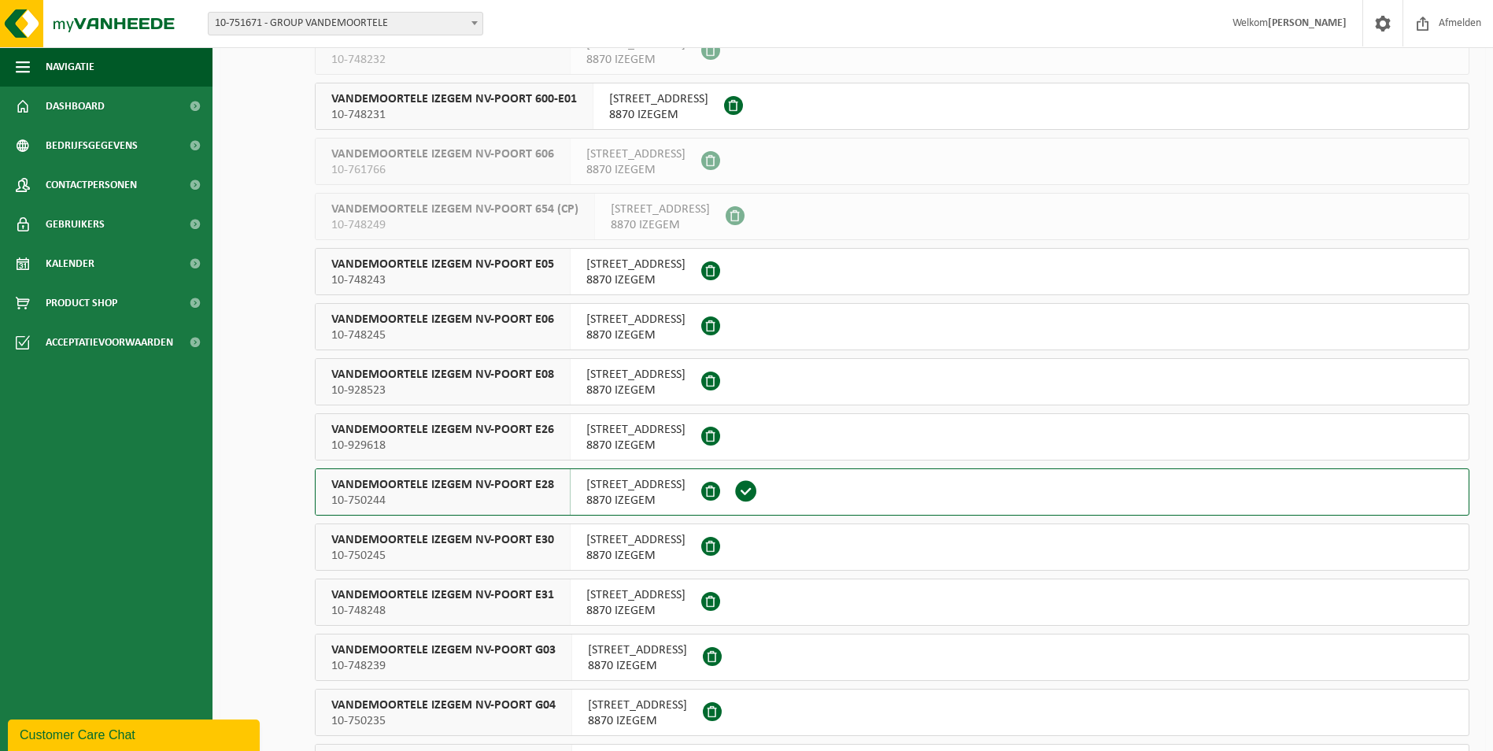
scroll to position [866, 0]
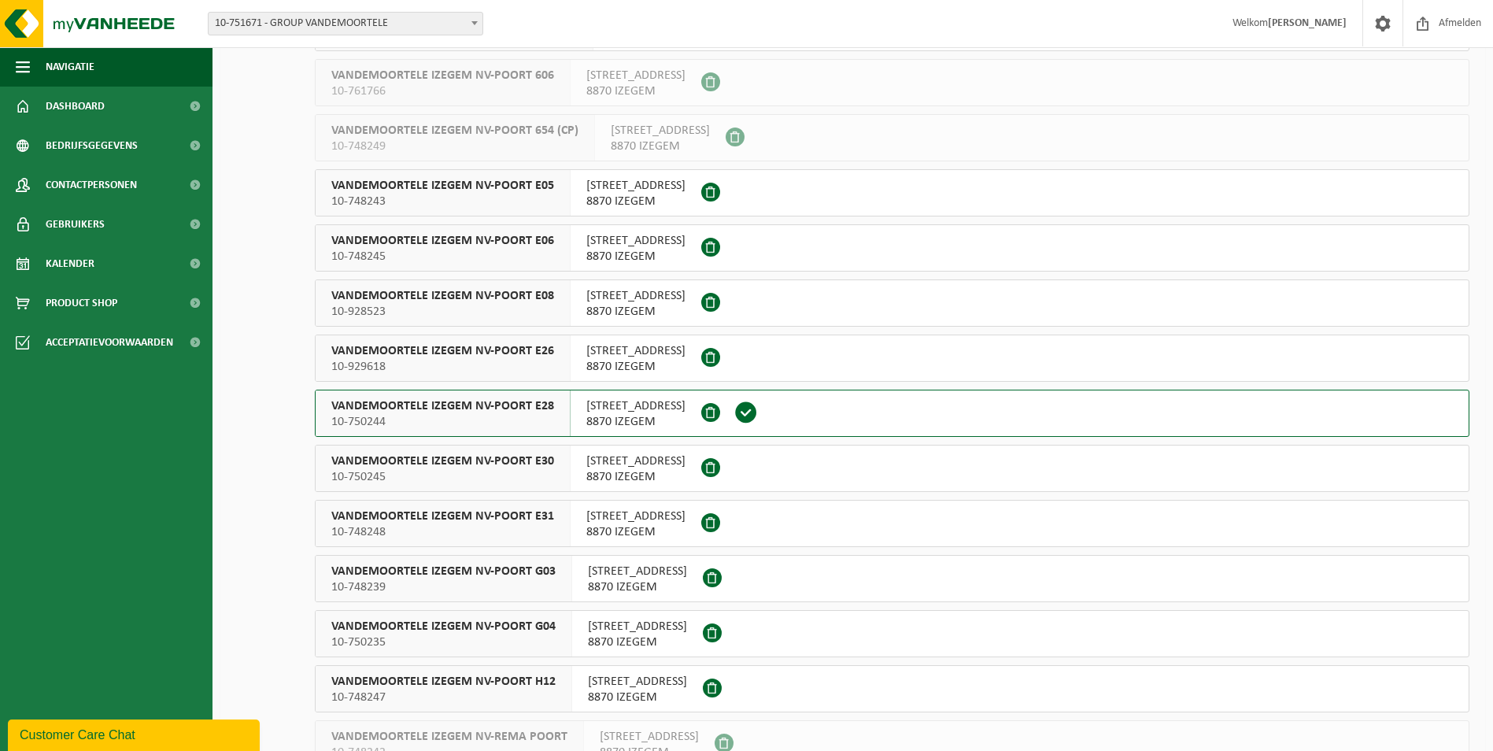
click at [519, 627] on span "VANDEMOORTELE IZEGEM NV-POORT G04" at bounding box center [443, 627] width 224 height 16
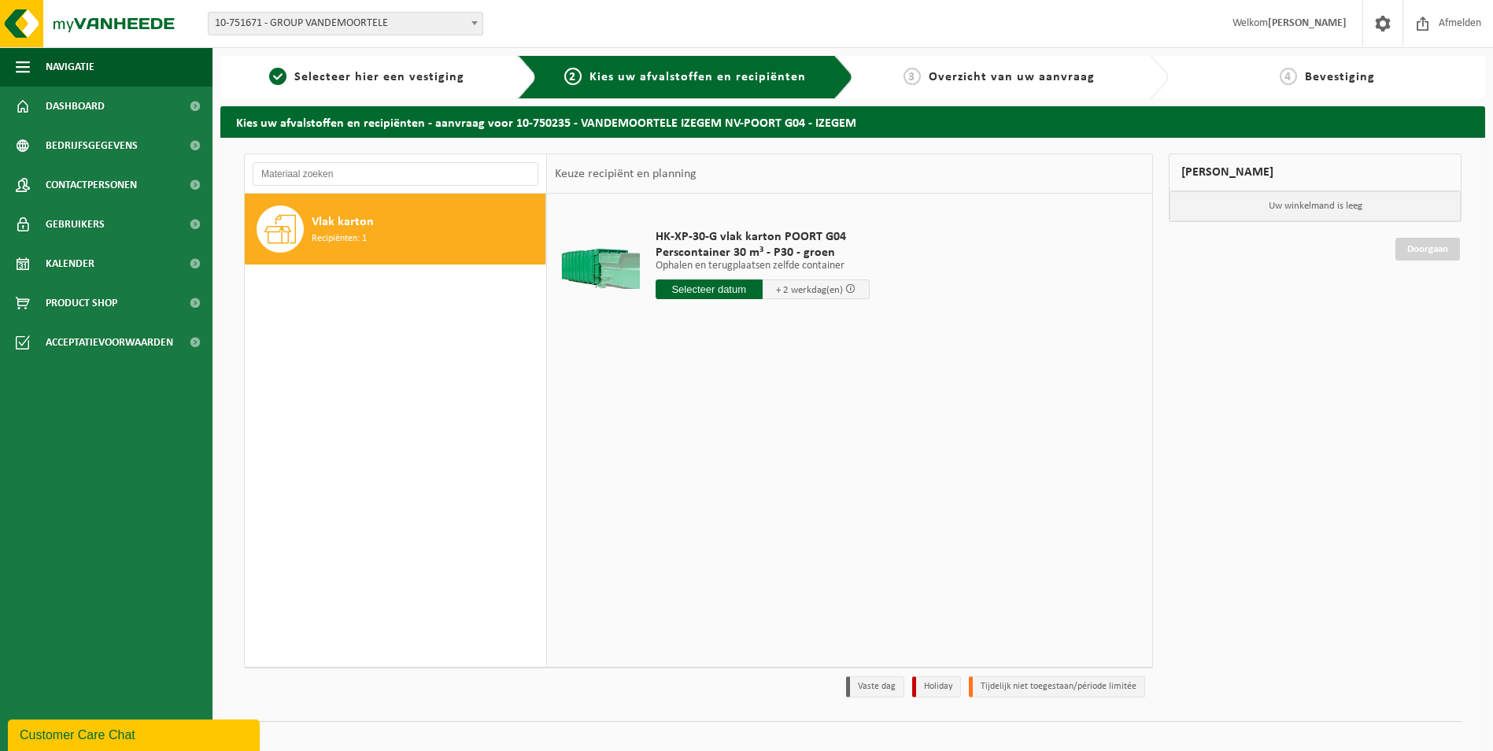
click at [717, 294] on input "text" at bounding box center [709, 289] width 107 height 20
click at [832, 326] on icon at bounding box center [834, 325] width 25 height 25
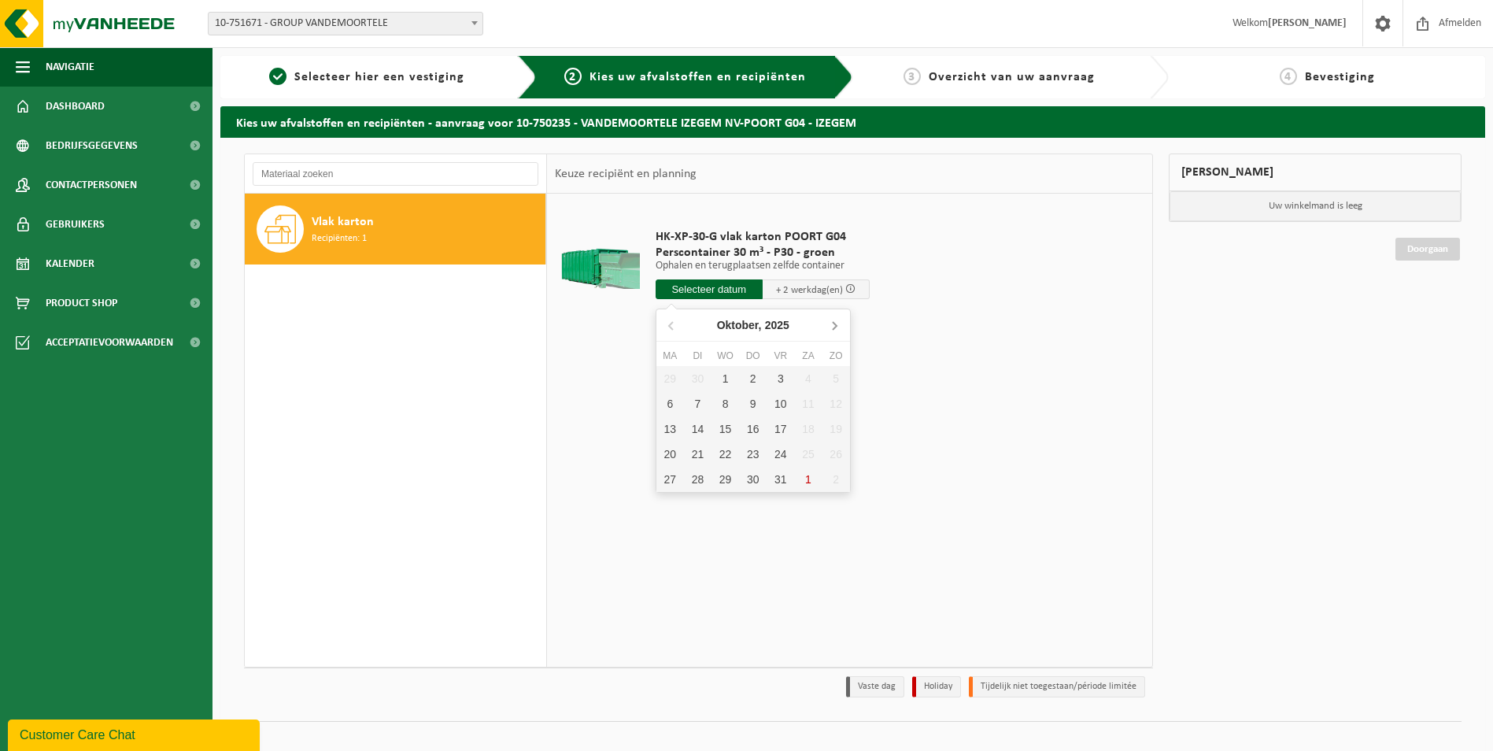
click at [832, 324] on icon at bounding box center [834, 325] width 25 height 25
click at [731, 402] on div "5" at bounding box center [726, 403] width 28 height 25
type input "Van 2025-11-05"
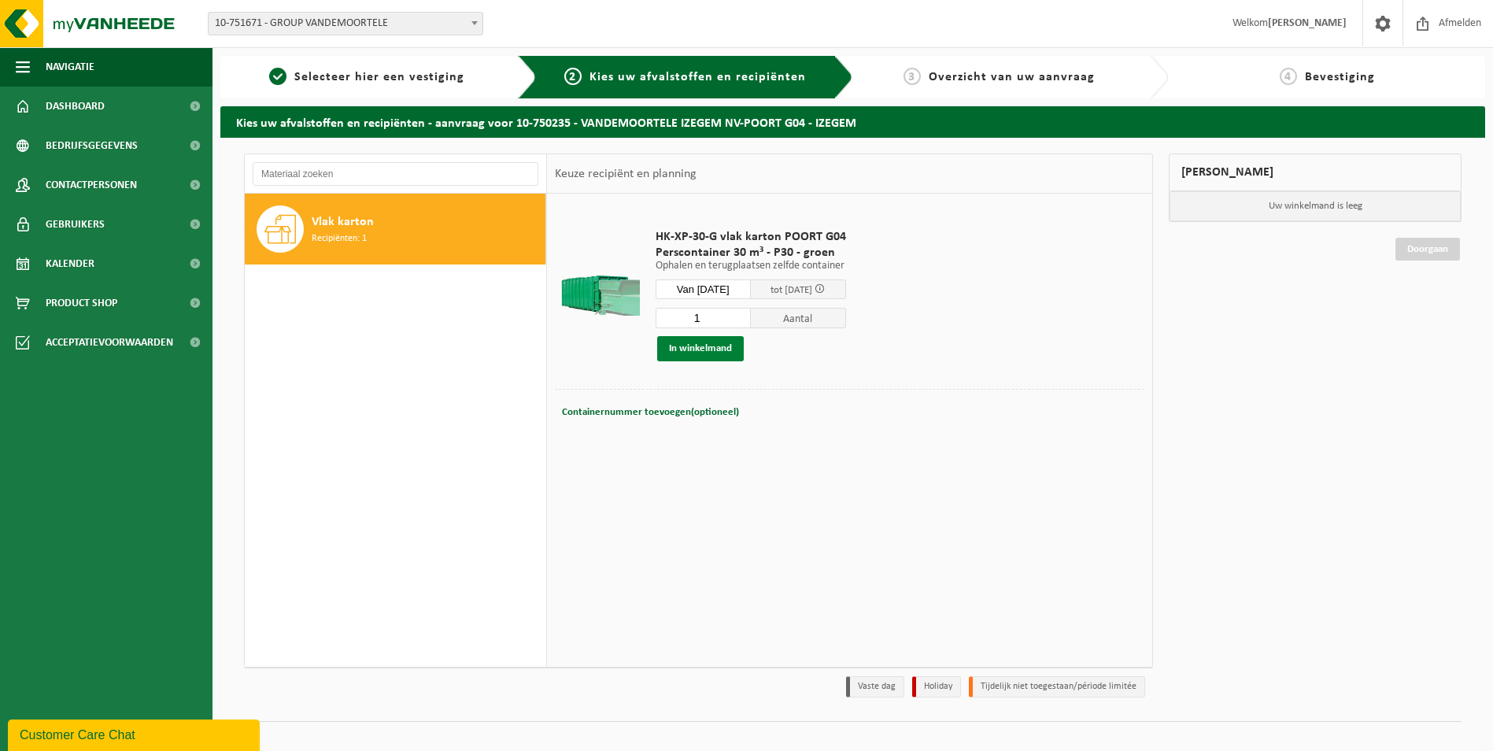
click at [733, 351] on button "In winkelmand" at bounding box center [700, 348] width 87 height 25
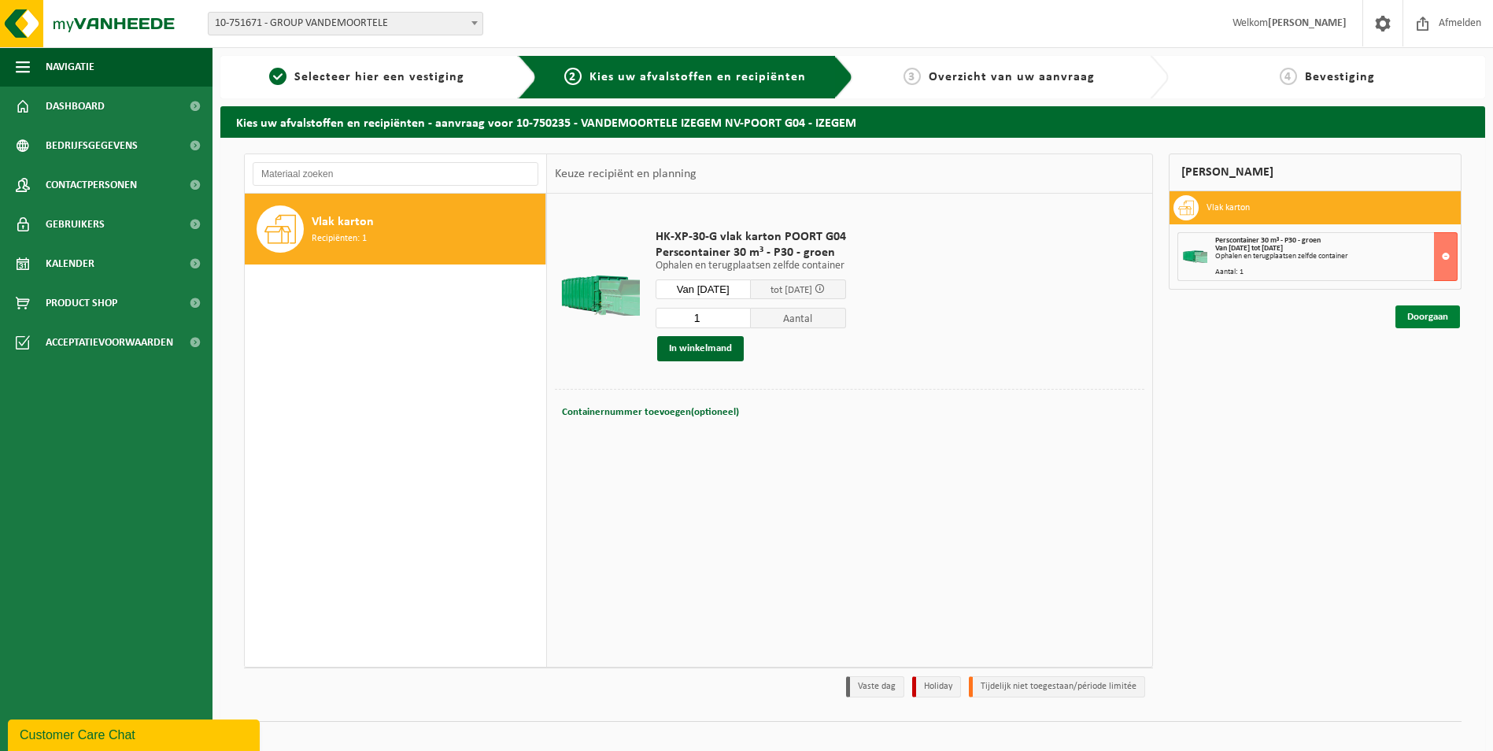
click at [1420, 319] on link "Doorgaan" at bounding box center [1428, 316] width 65 height 23
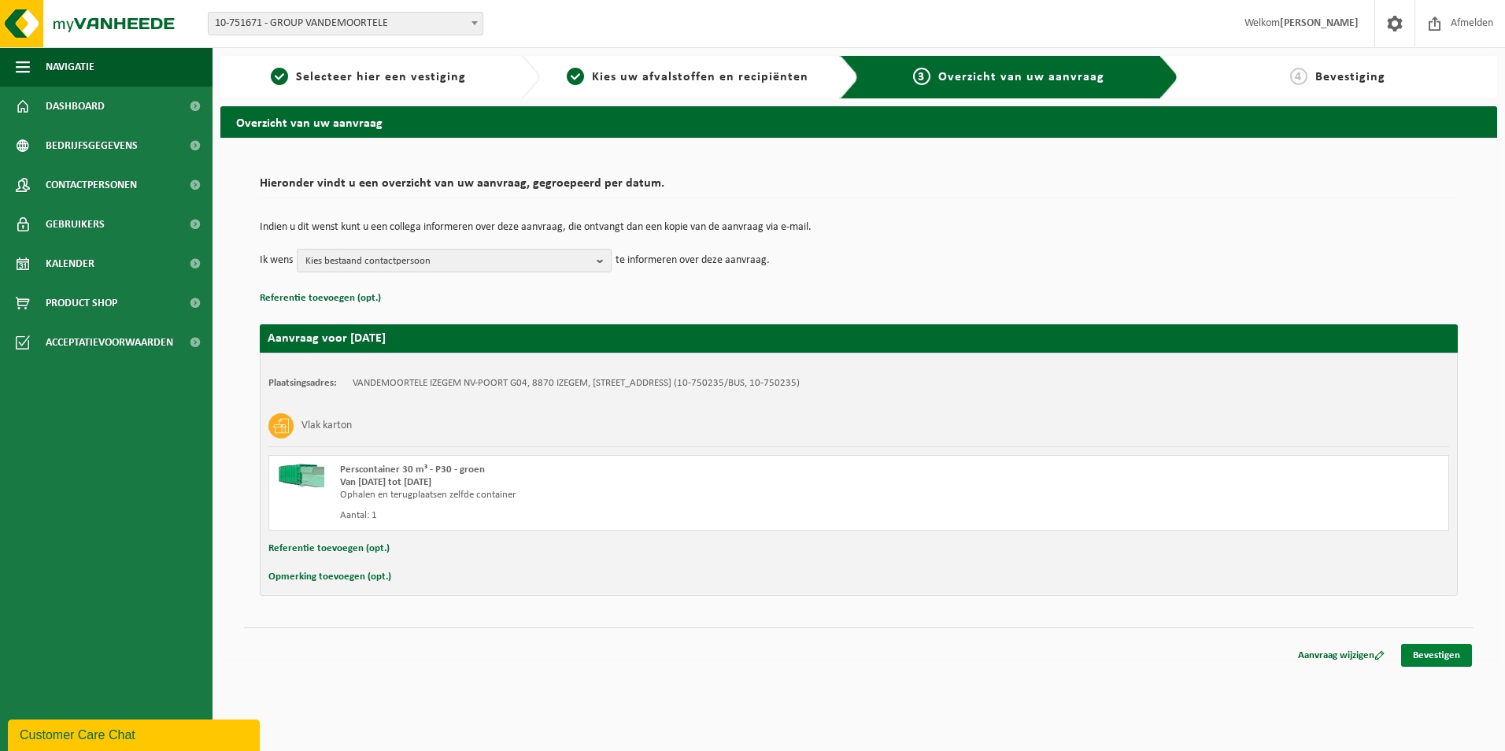
click at [1436, 654] on link "Bevestigen" at bounding box center [1436, 655] width 71 height 23
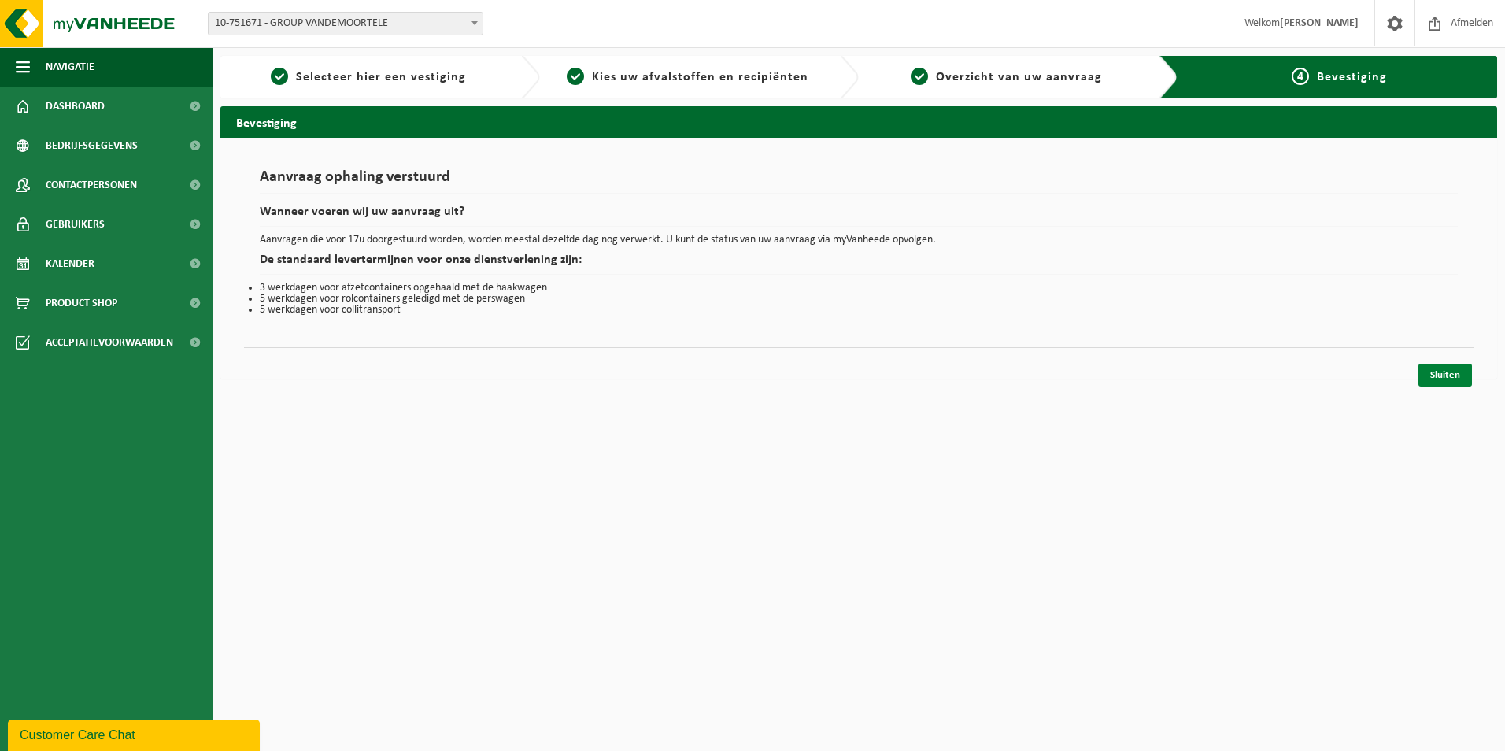
click at [1428, 369] on link "Sluiten" at bounding box center [1446, 375] width 54 height 23
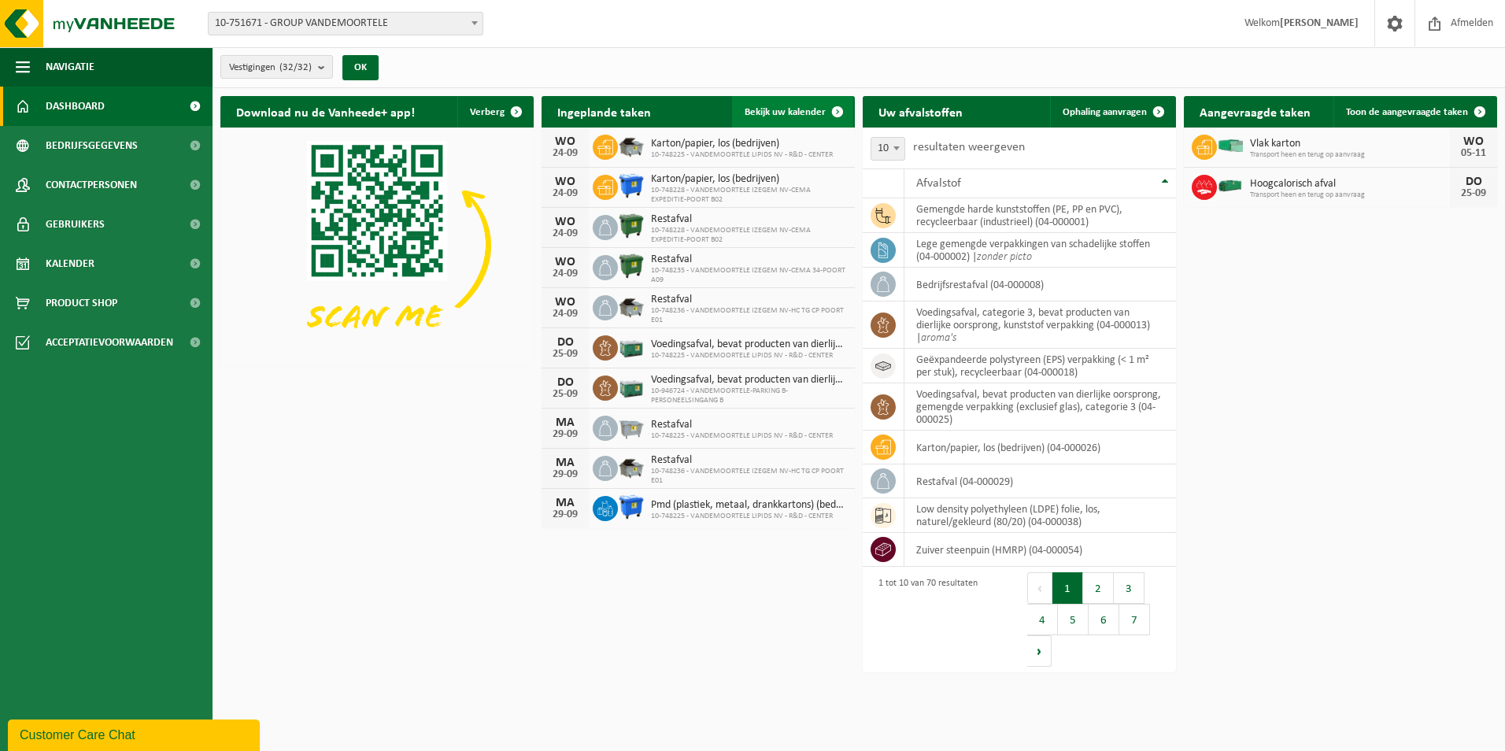
click at [793, 113] on span "Bekijk uw kalender" at bounding box center [785, 112] width 81 height 10
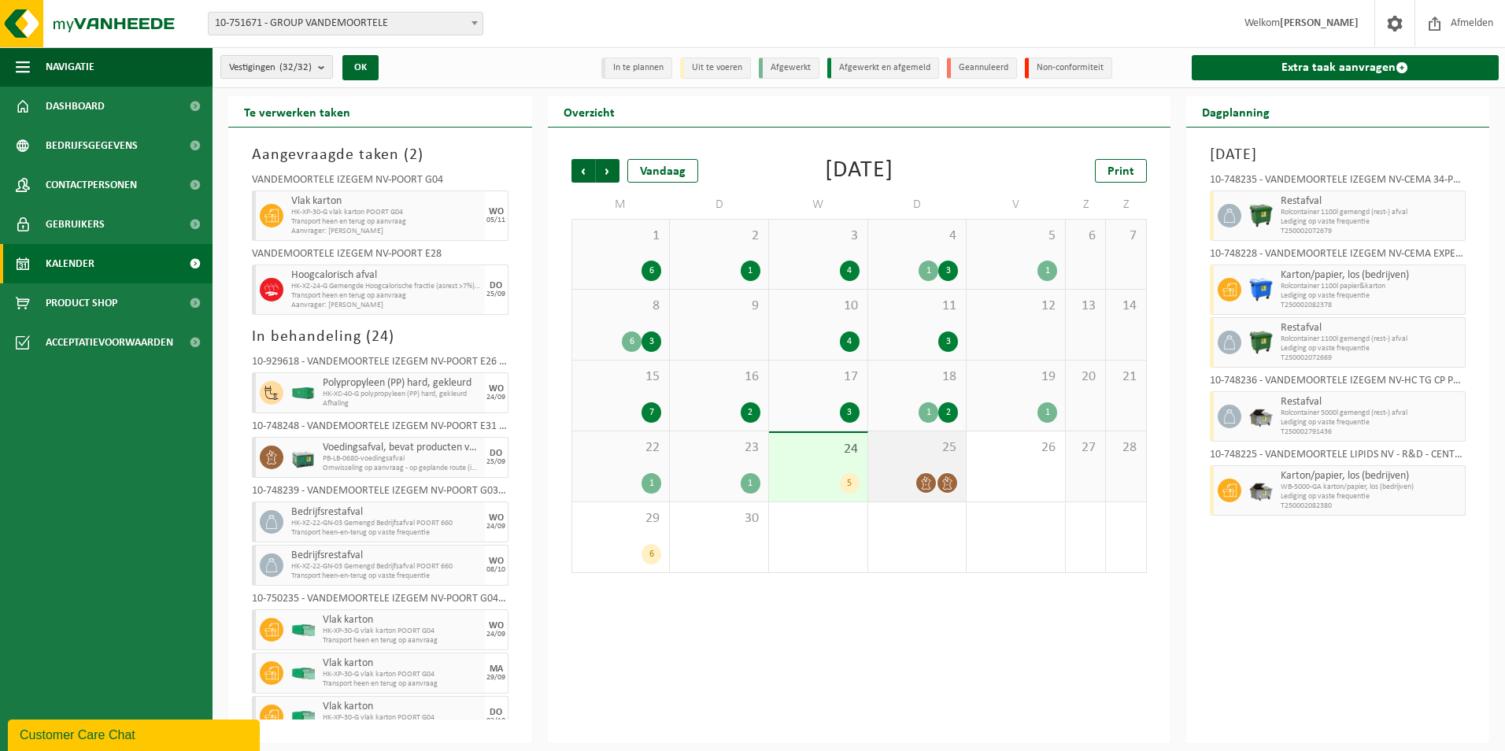
click at [927, 474] on span at bounding box center [926, 483] width 20 height 20
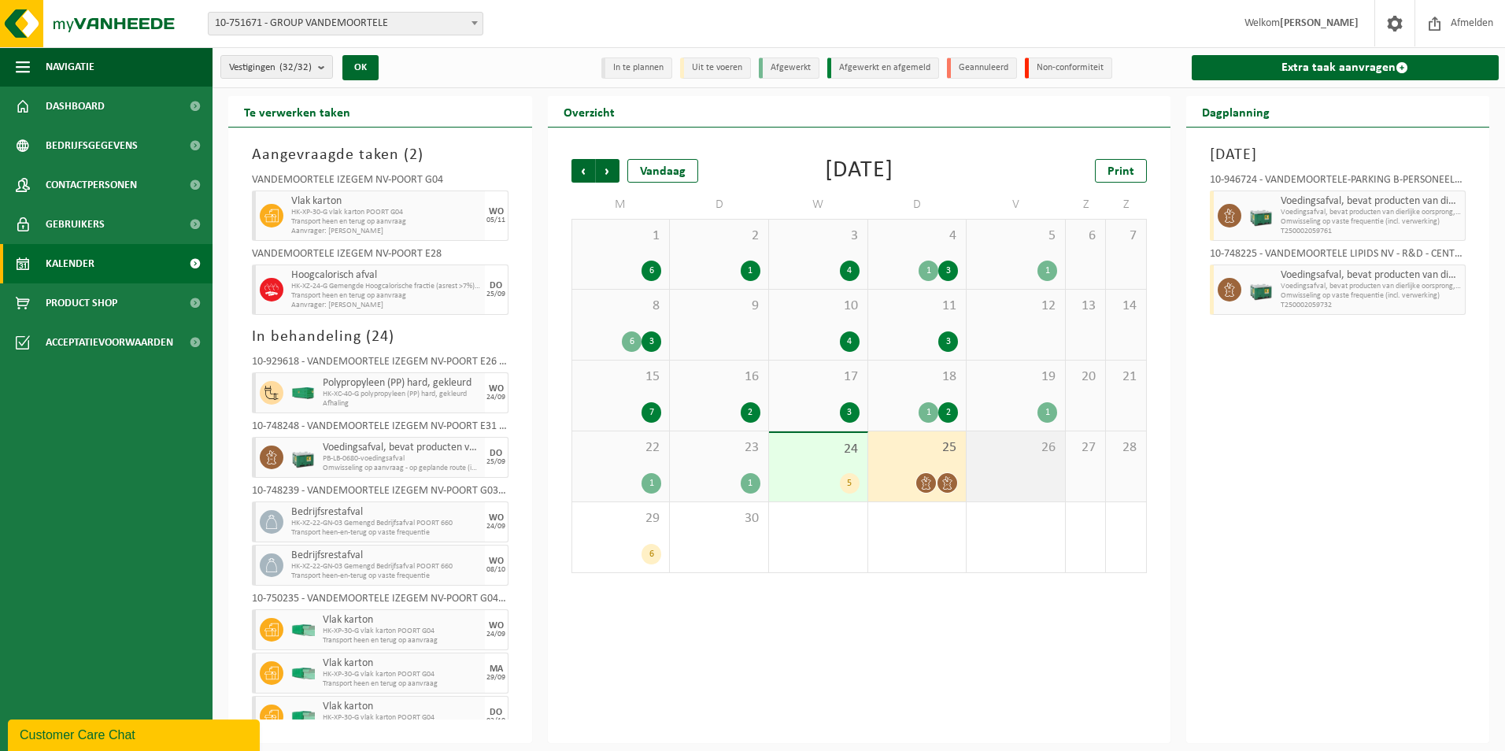
click at [1028, 454] on span "26" at bounding box center [1016, 447] width 83 height 17
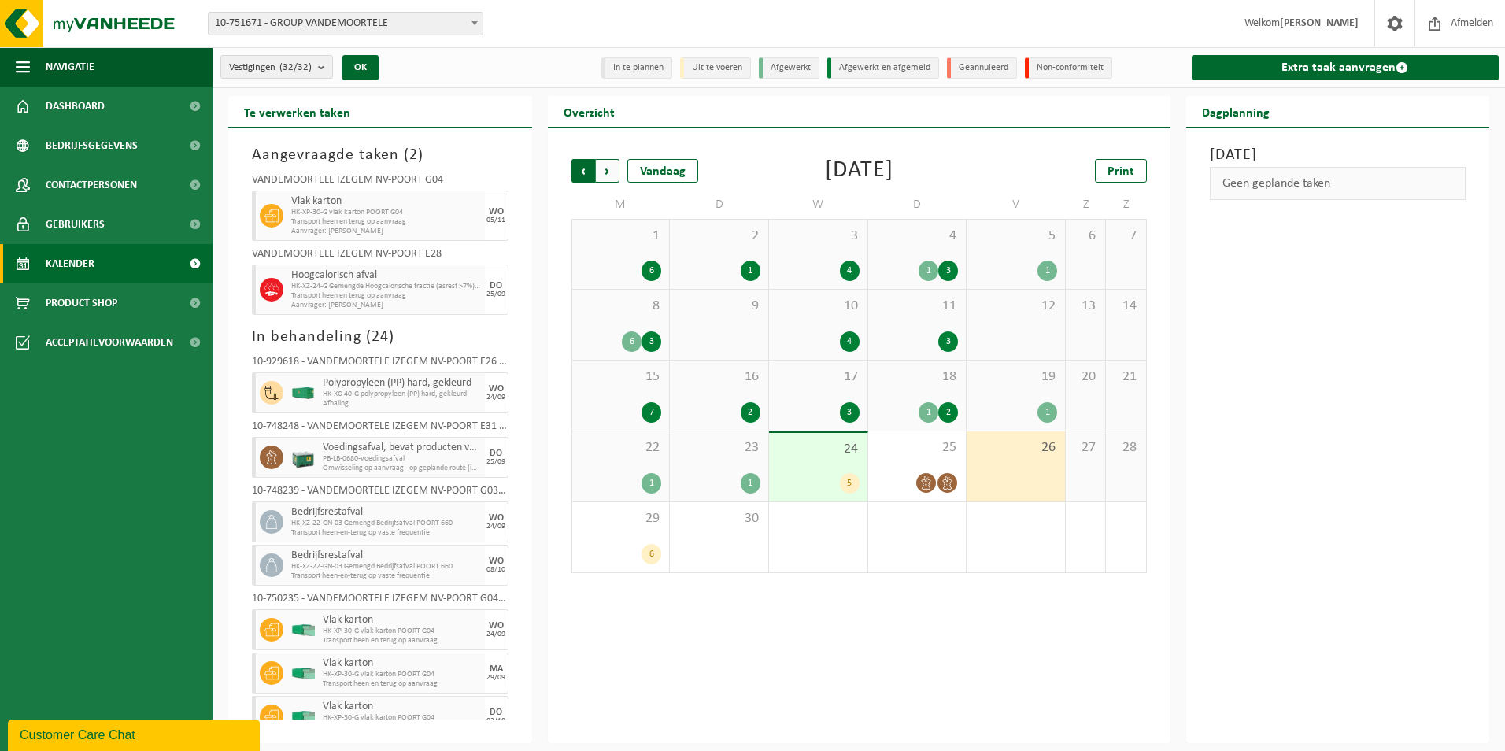
click at [610, 168] on span "Volgende" at bounding box center [608, 171] width 24 height 24
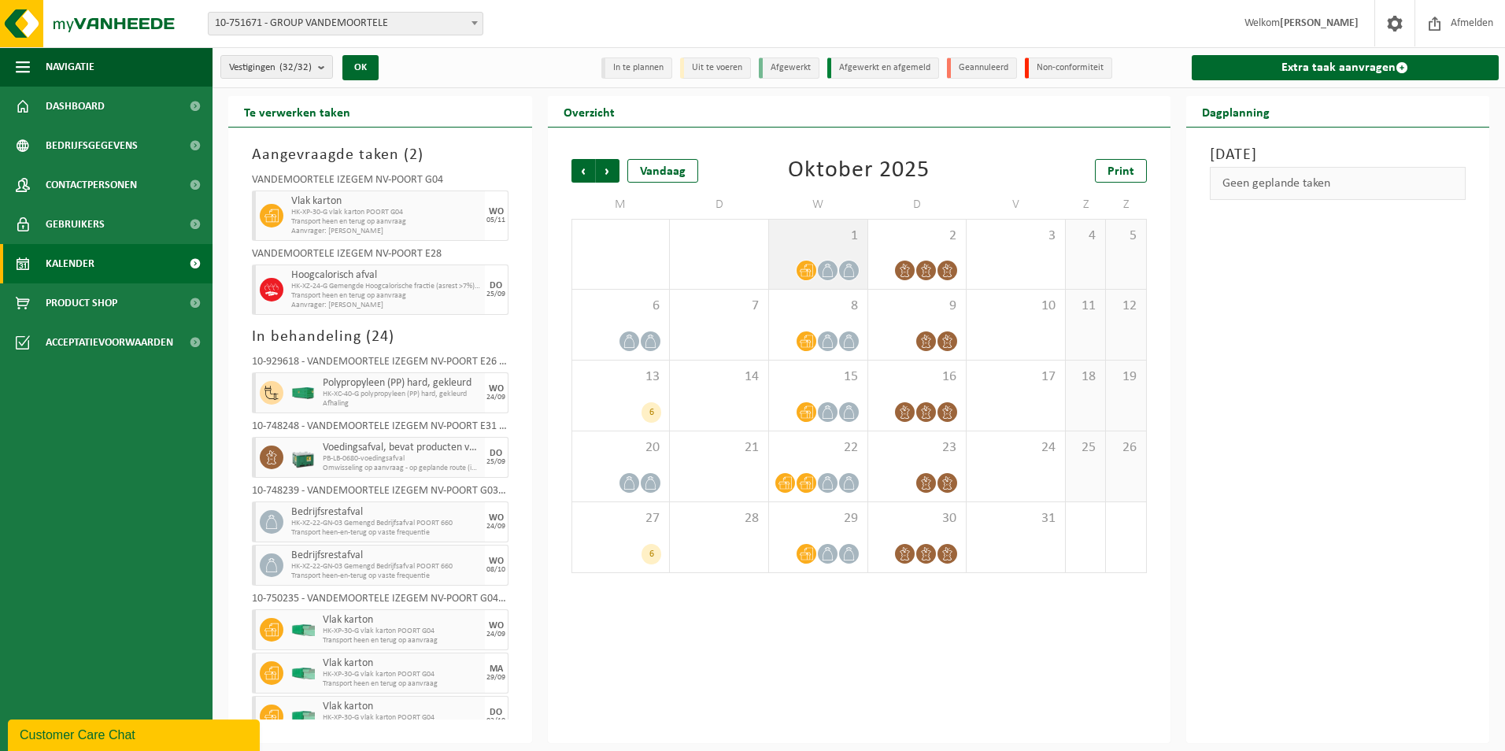
click at [807, 272] on icon at bounding box center [806, 270] width 13 height 13
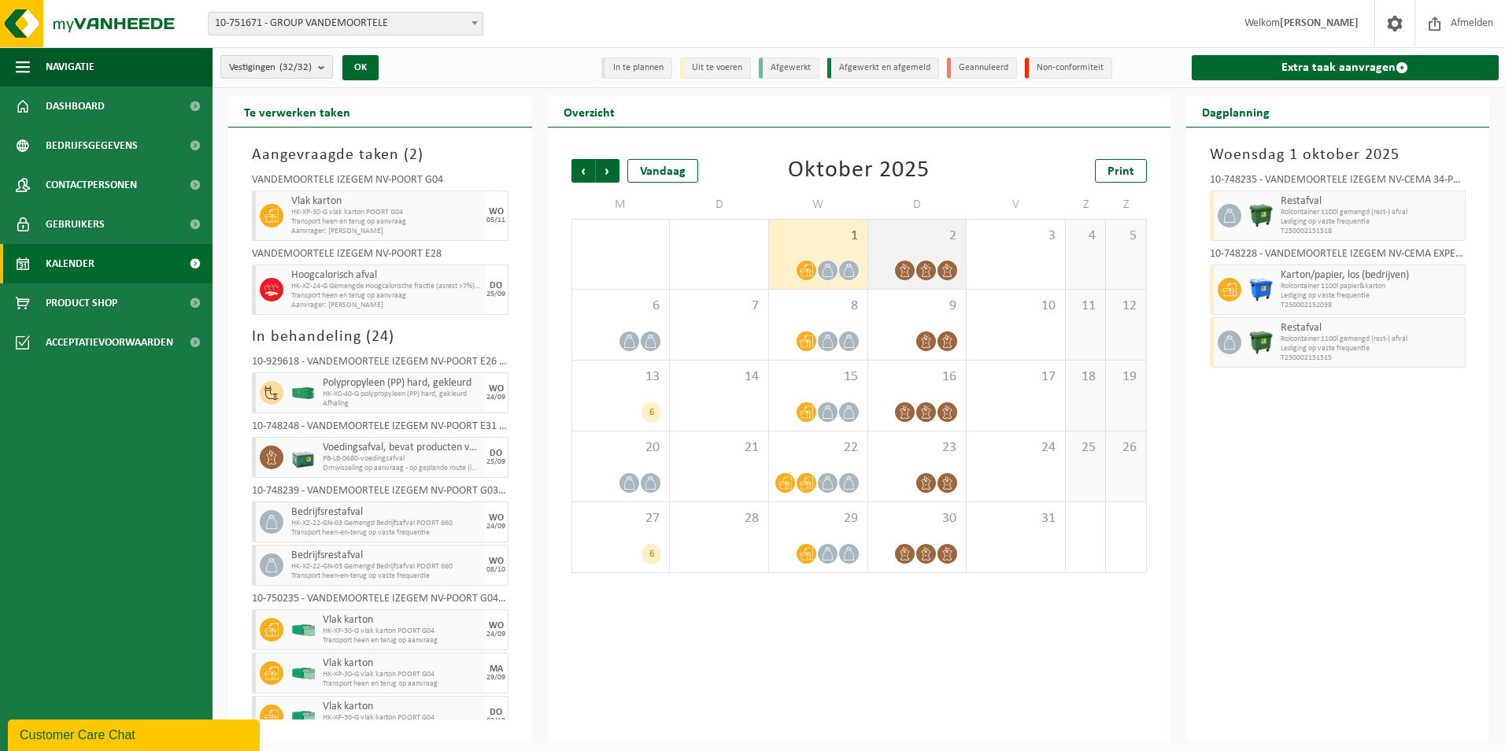
click at [931, 246] on div "2" at bounding box center [917, 254] width 98 height 69
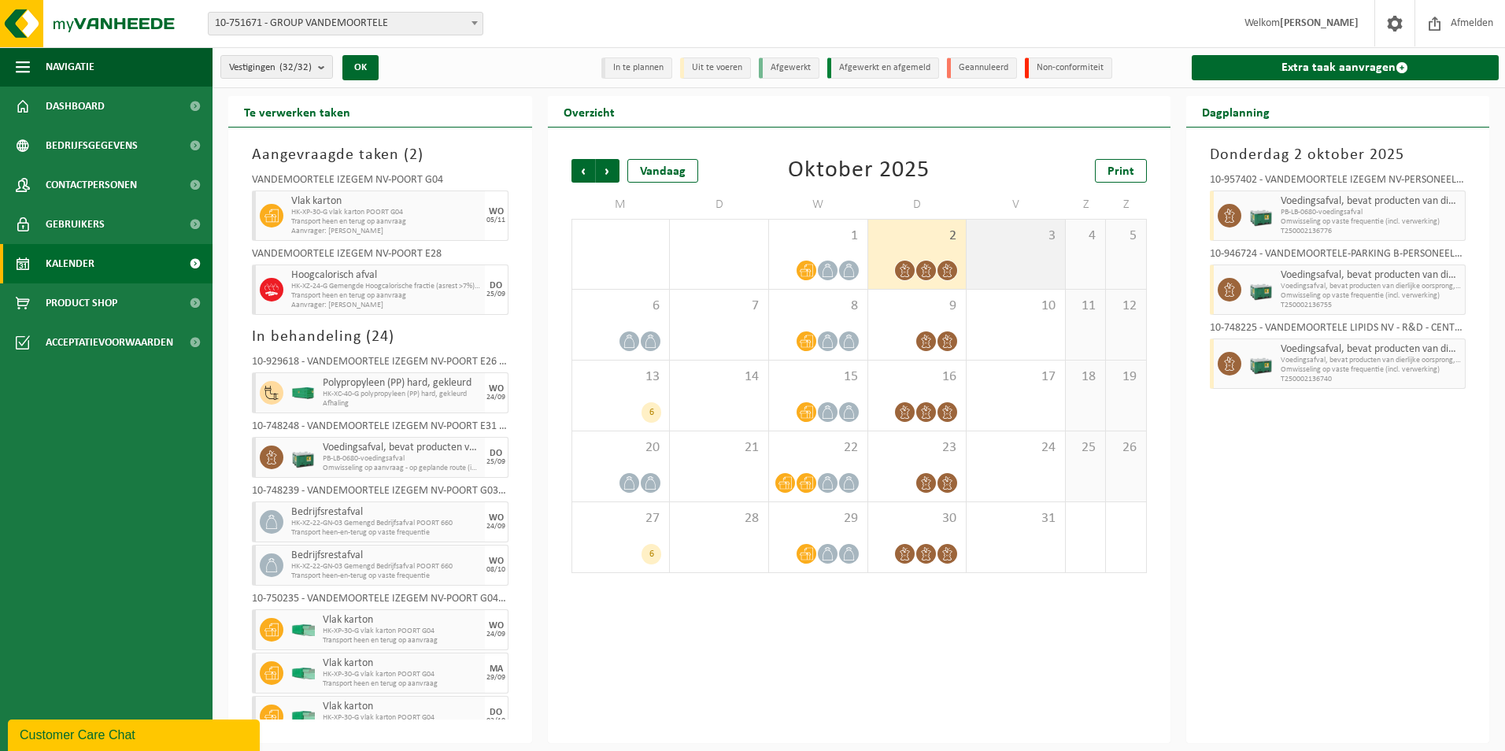
click at [1018, 245] on div "3" at bounding box center [1016, 254] width 98 height 69
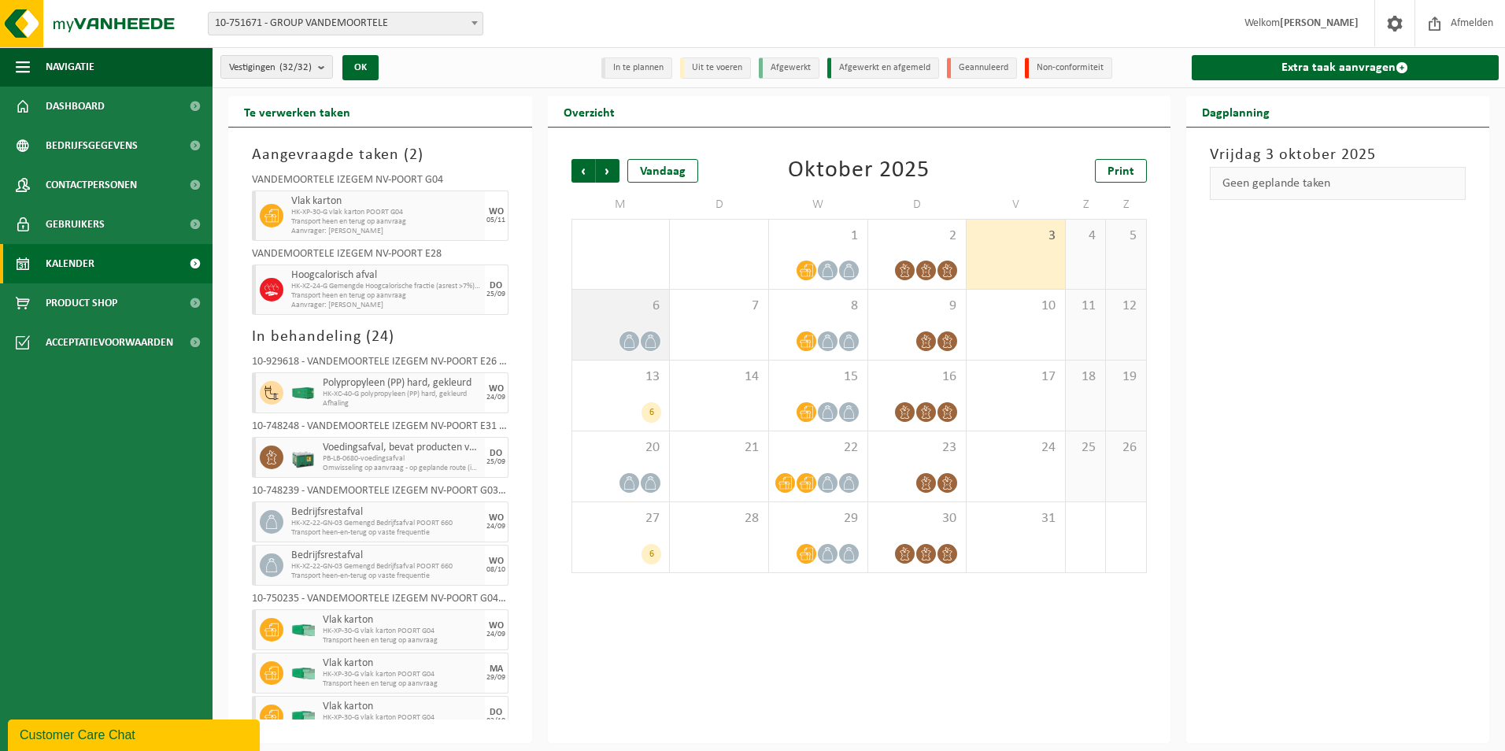
click at [618, 319] on div "6" at bounding box center [621, 325] width 98 height 70
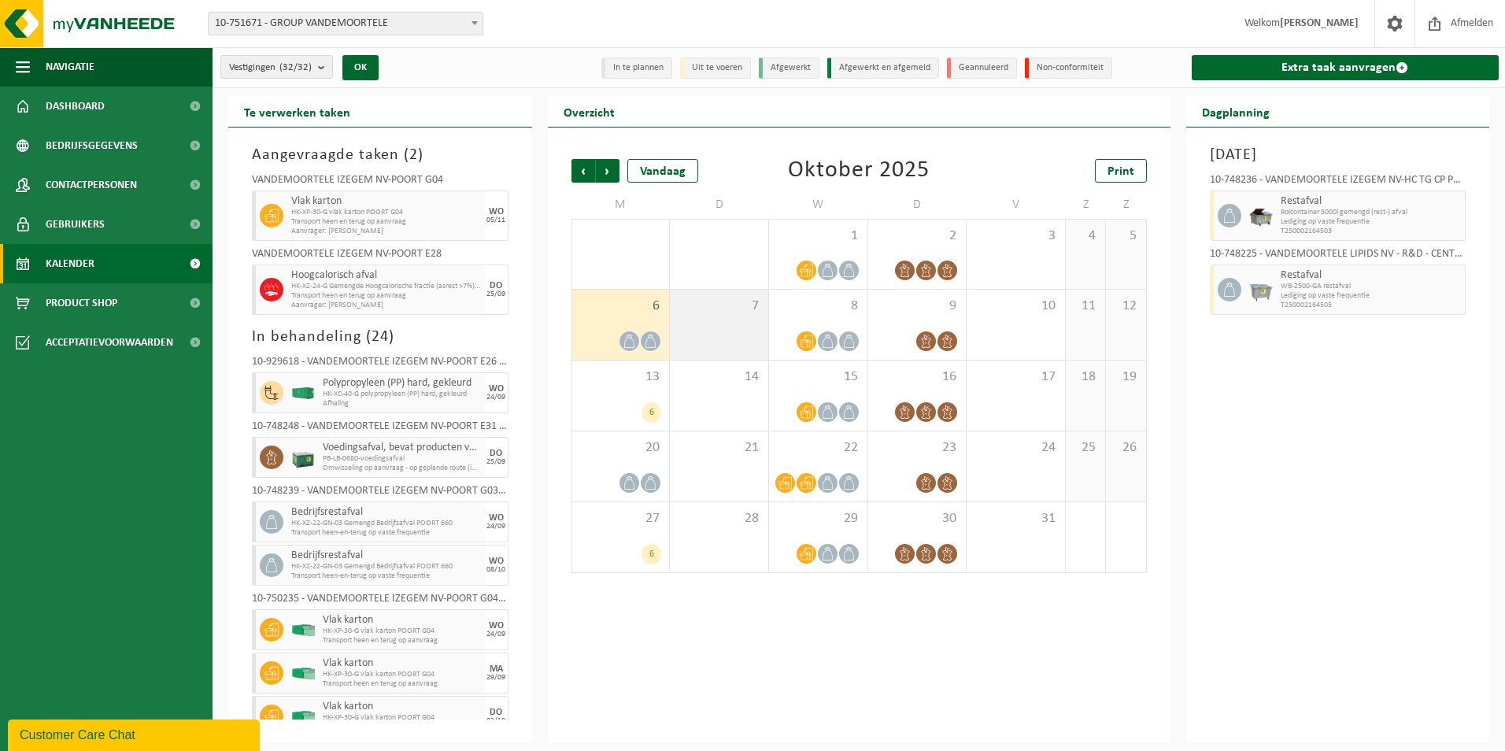
click at [712, 313] on span "7" at bounding box center [719, 306] width 83 height 17
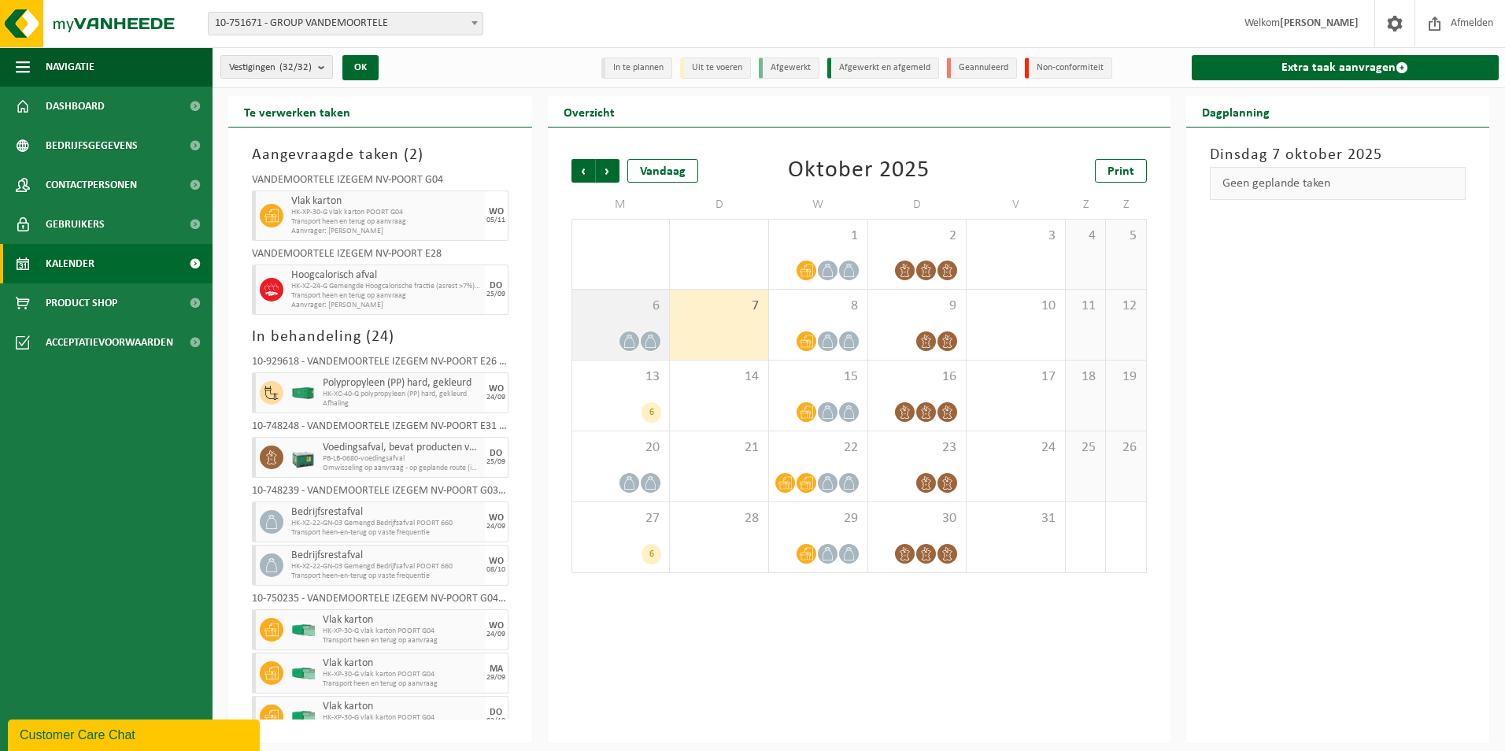
click at [621, 317] on div "6" at bounding box center [621, 325] width 98 height 70
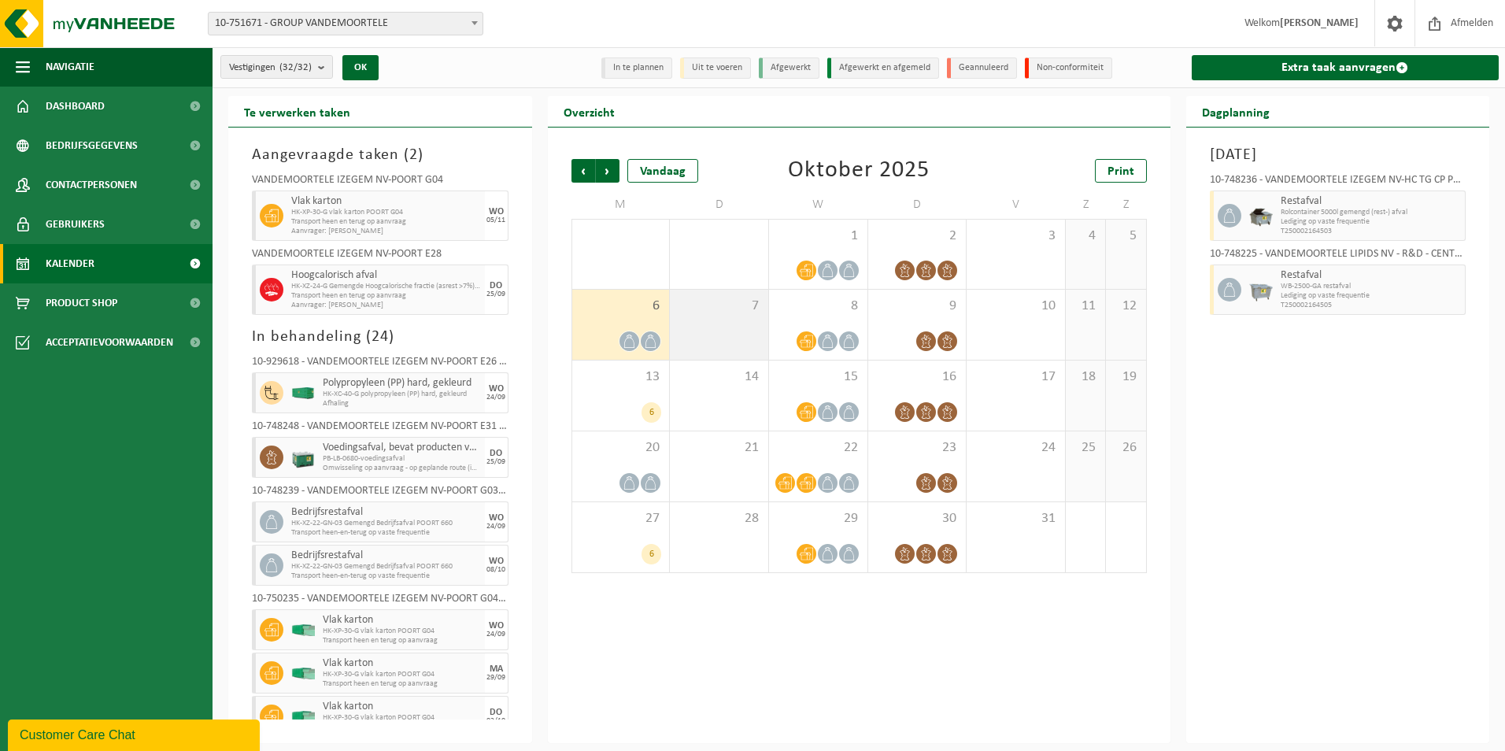
click at [695, 314] on div "7" at bounding box center [719, 325] width 98 height 70
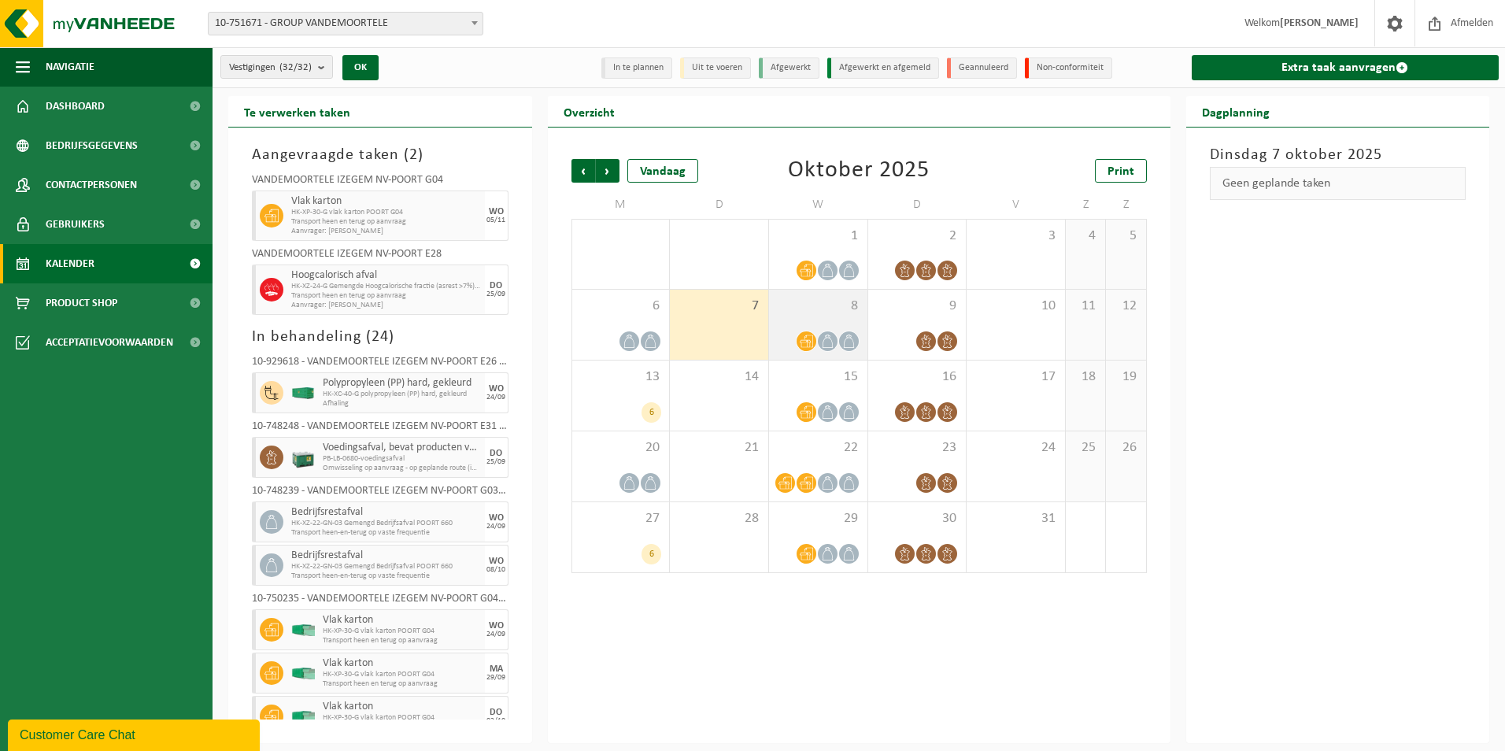
click at [813, 326] on div "8" at bounding box center [818, 325] width 98 height 70
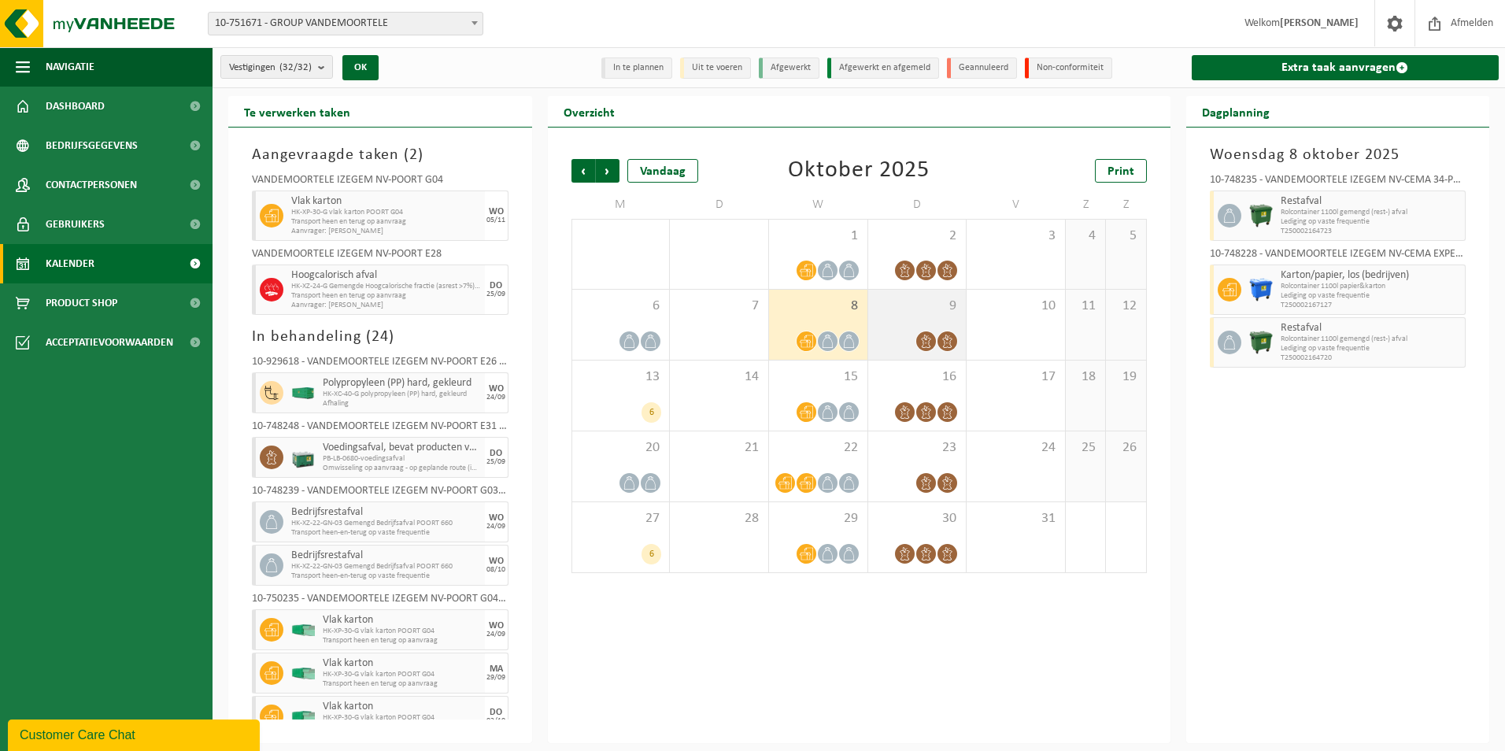
click at [932, 314] on div "9" at bounding box center [917, 325] width 98 height 70
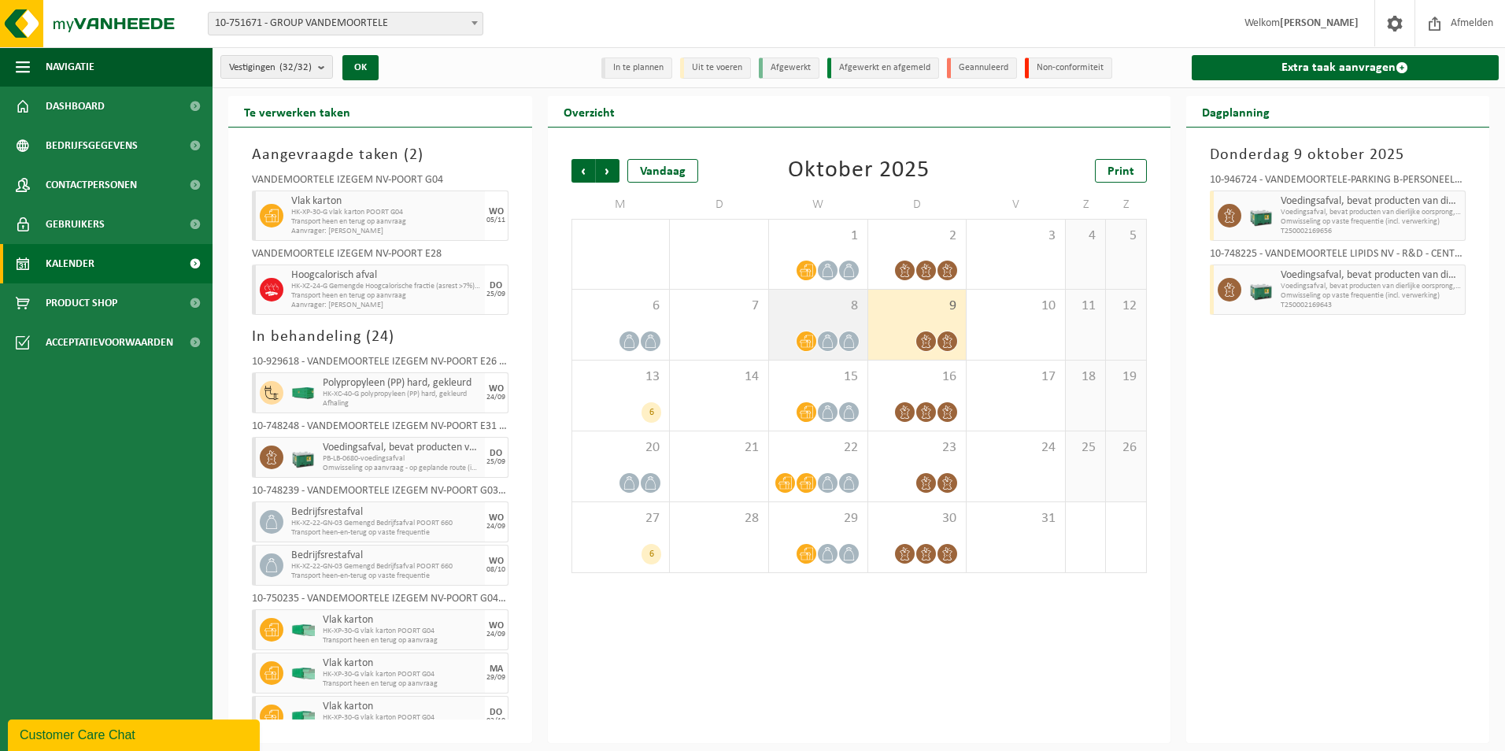
click at [838, 320] on div "8" at bounding box center [818, 325] width 98 height 70
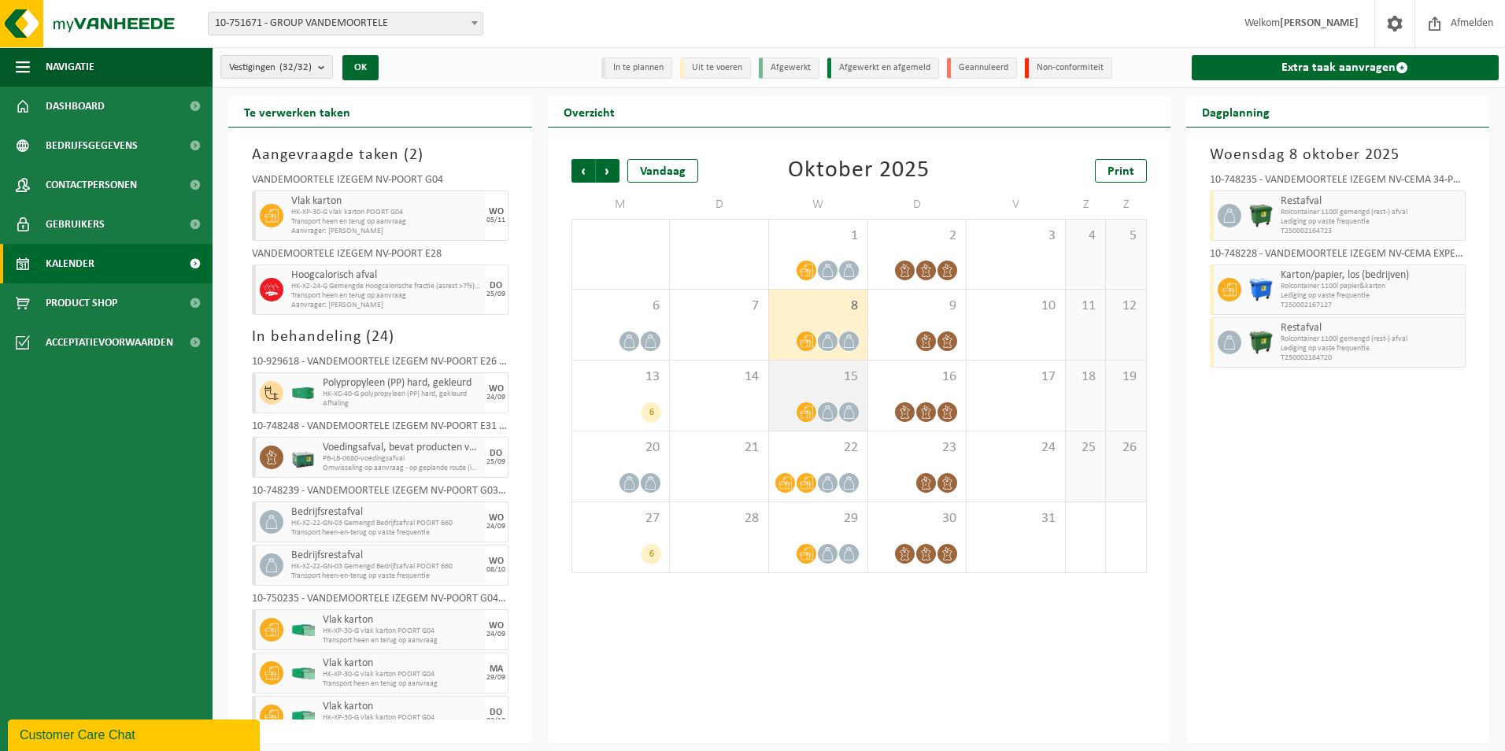
click at [827, 381] on span "15" at bounding box center [818, 376] width 83 height 17
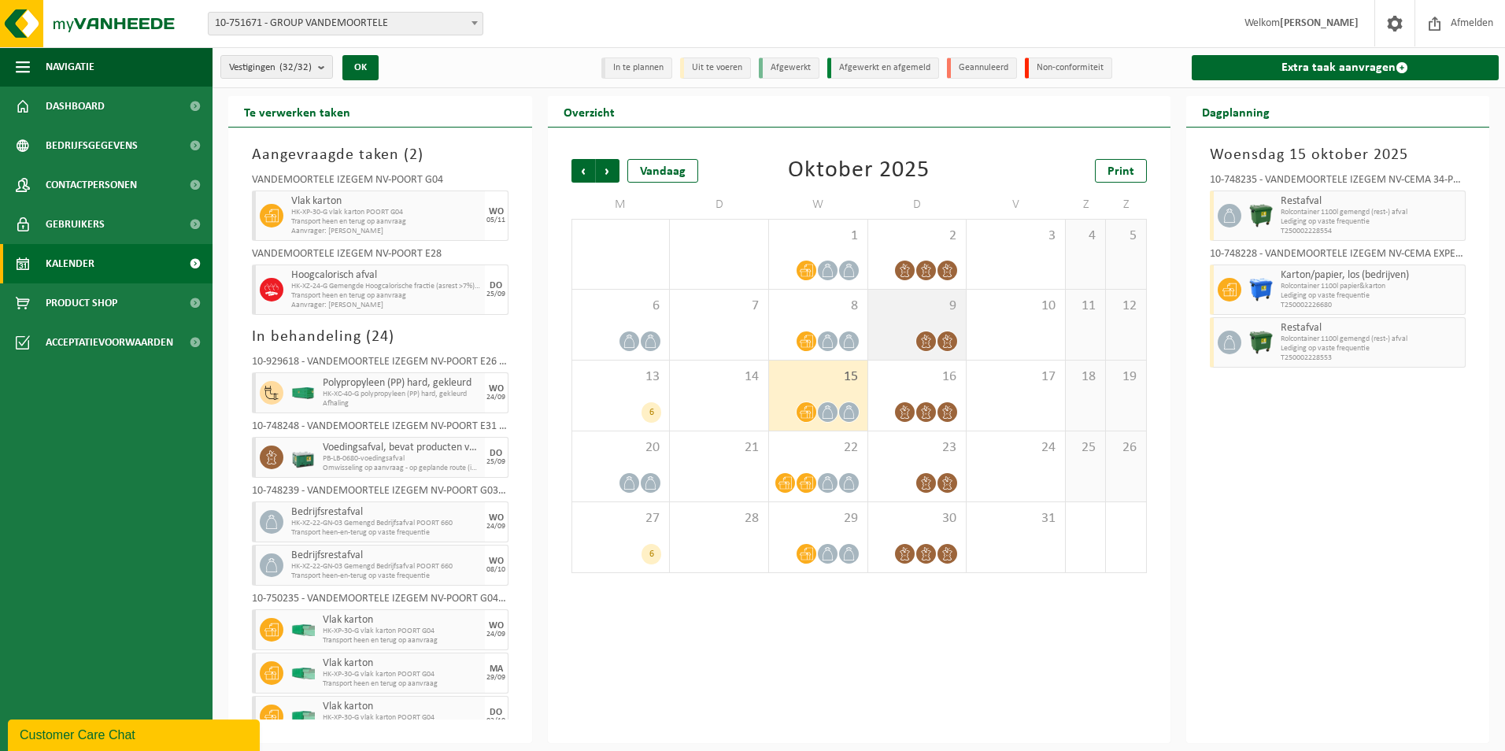
click at [941, 325] on div "9" at bounding box center [917, 325] width 98 height 70
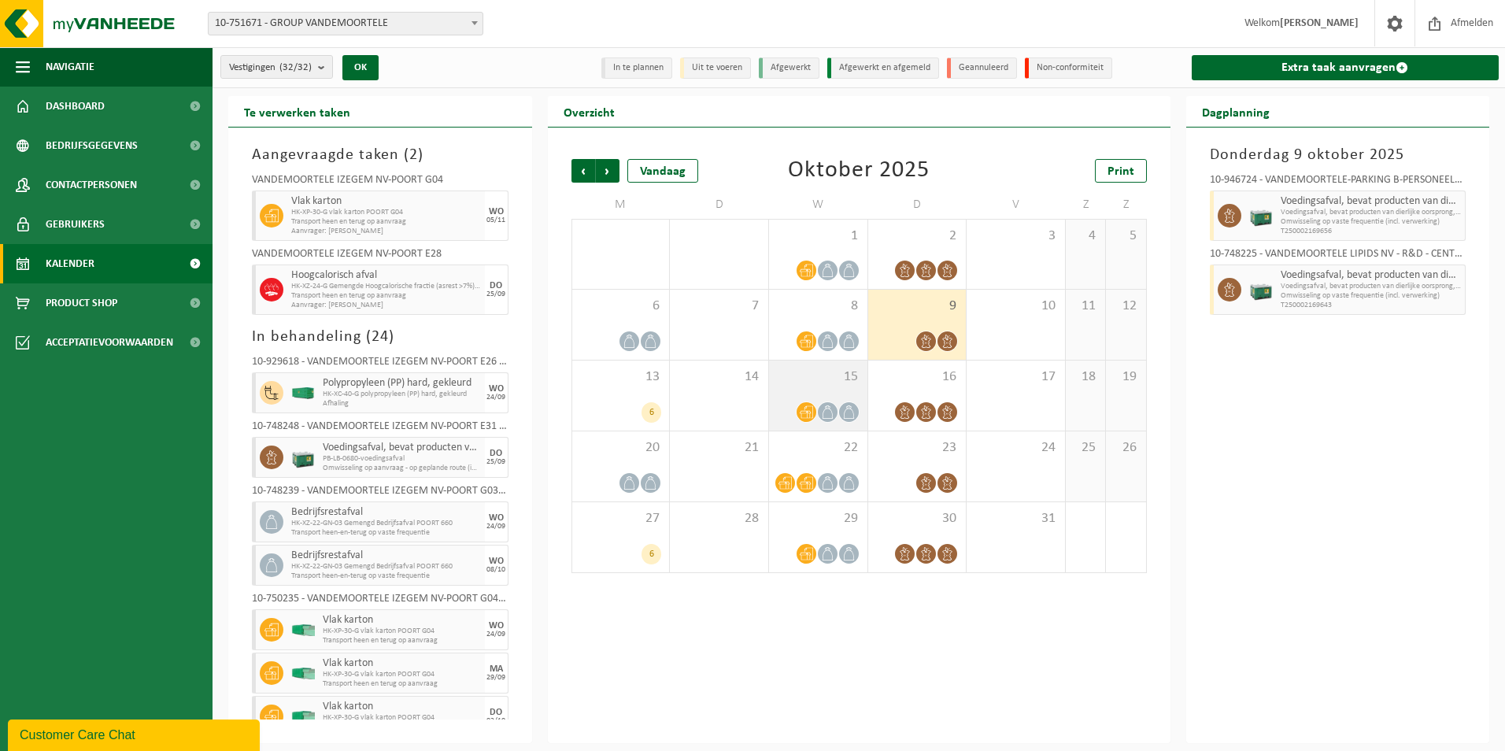
click at [851, 379] on span "15" at bounding box center [818, 376] width 83 height 17
